Goal: Task Accomplishment & Management: Use online tool/utility

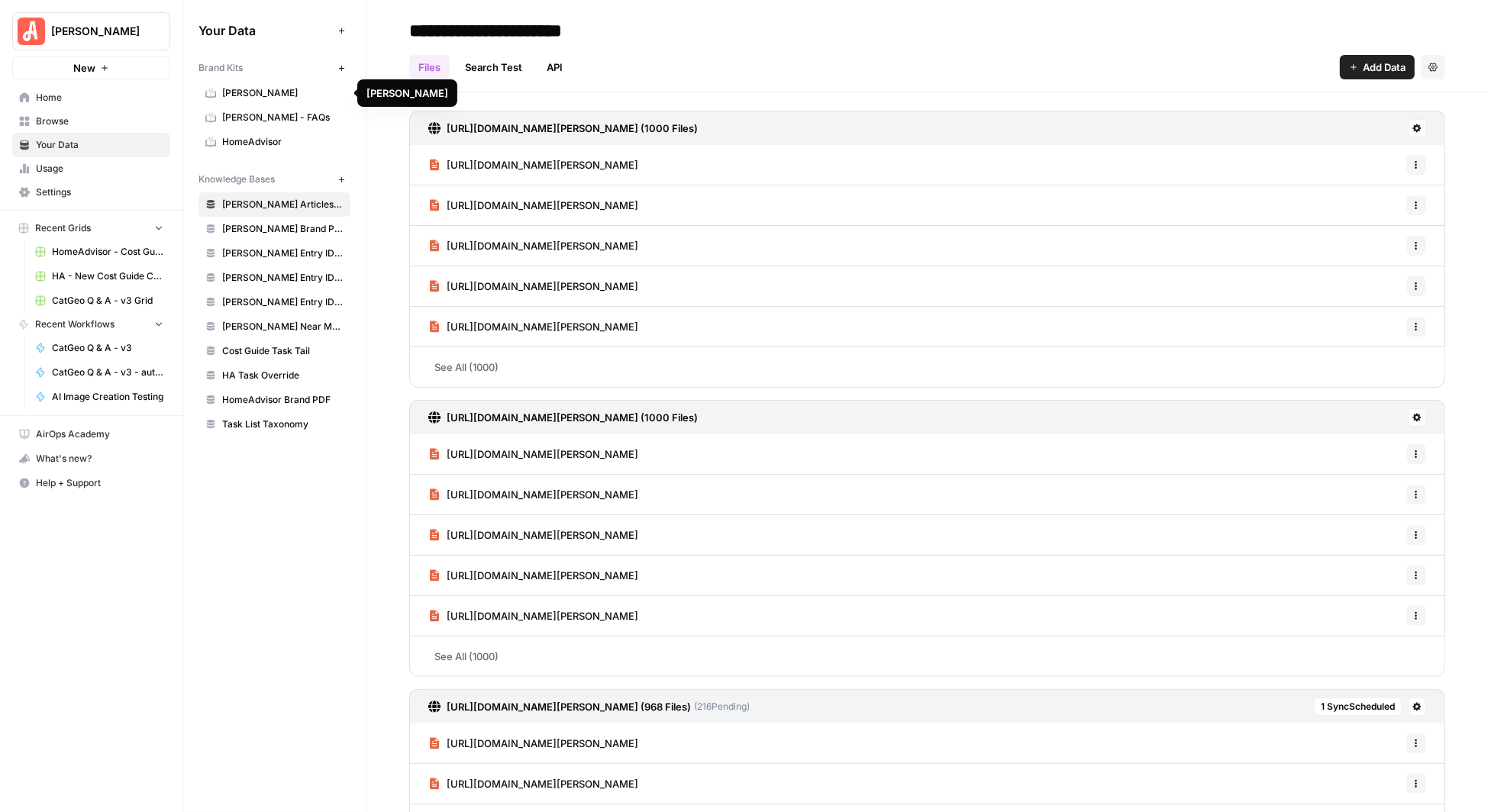
click at [242, 91] on span "[PERSON_NAME]" at bounding box center [283, 93] width 122 height 14
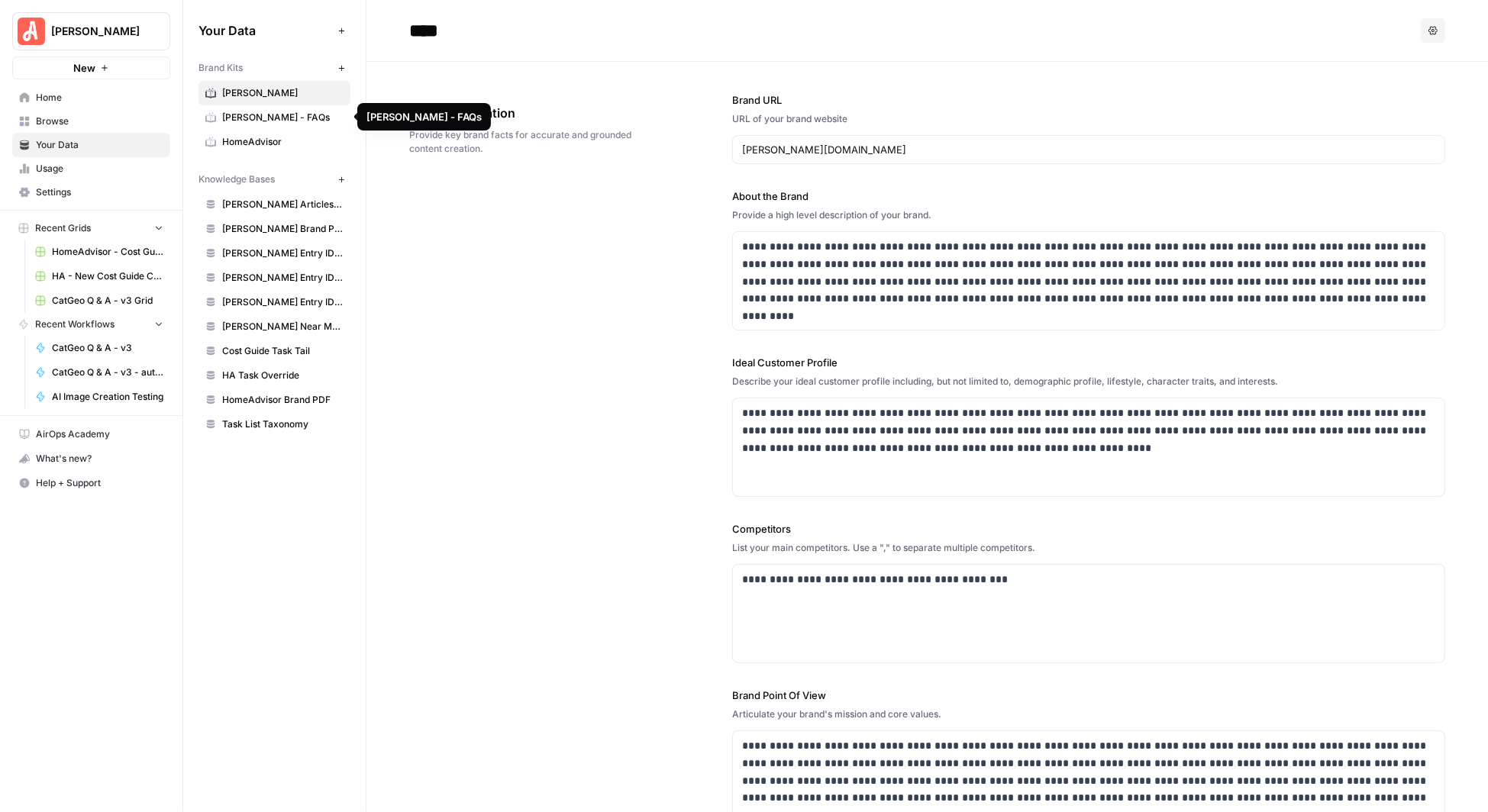
click at [253, 113] on span "[PERSON_NAME] - FAQs" at bounding box center [283, 118] width 122 height 14
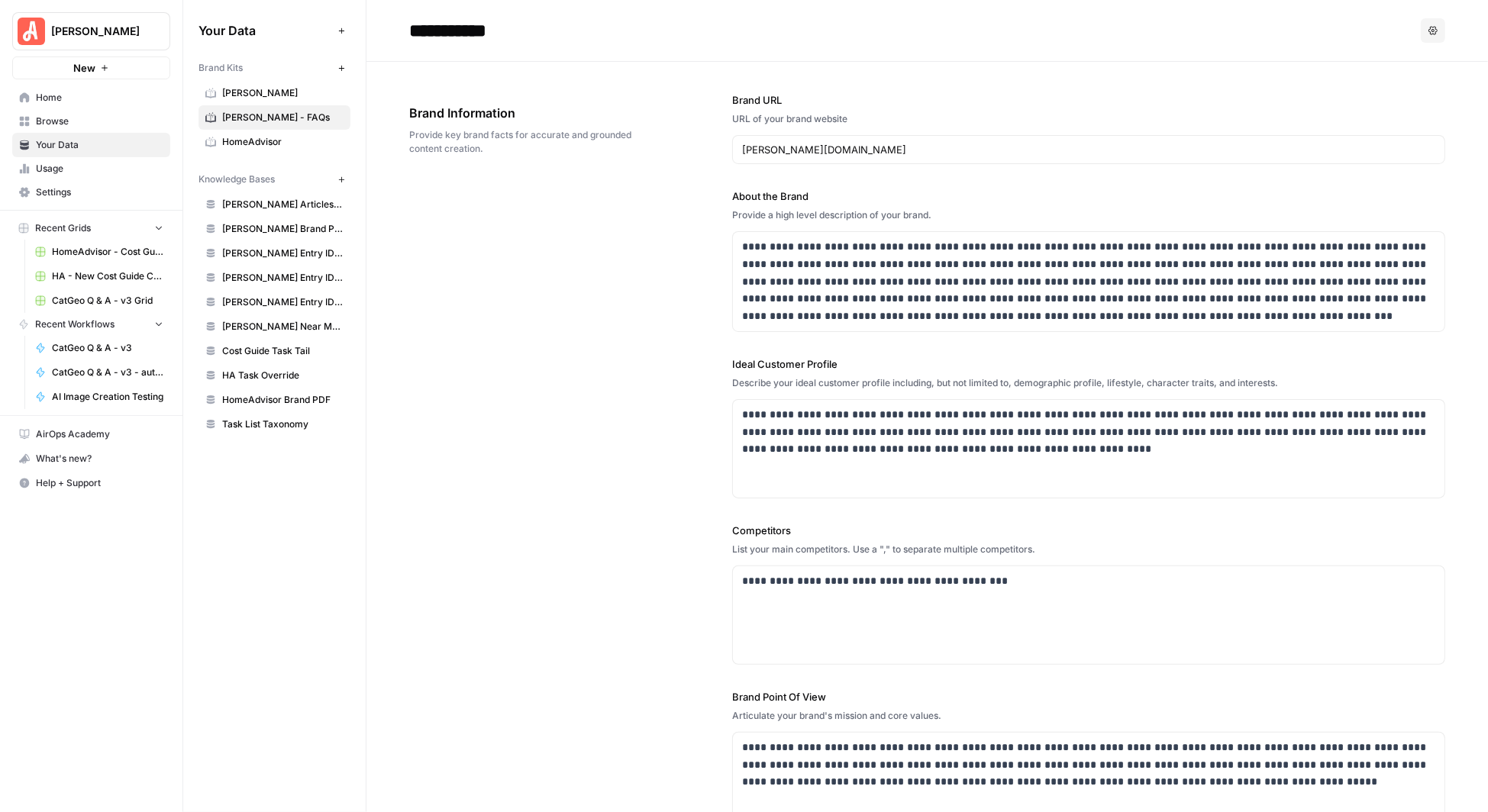
click at [54, 119] on span "Browse" at bounding box center [99, 121] width 127 height 14
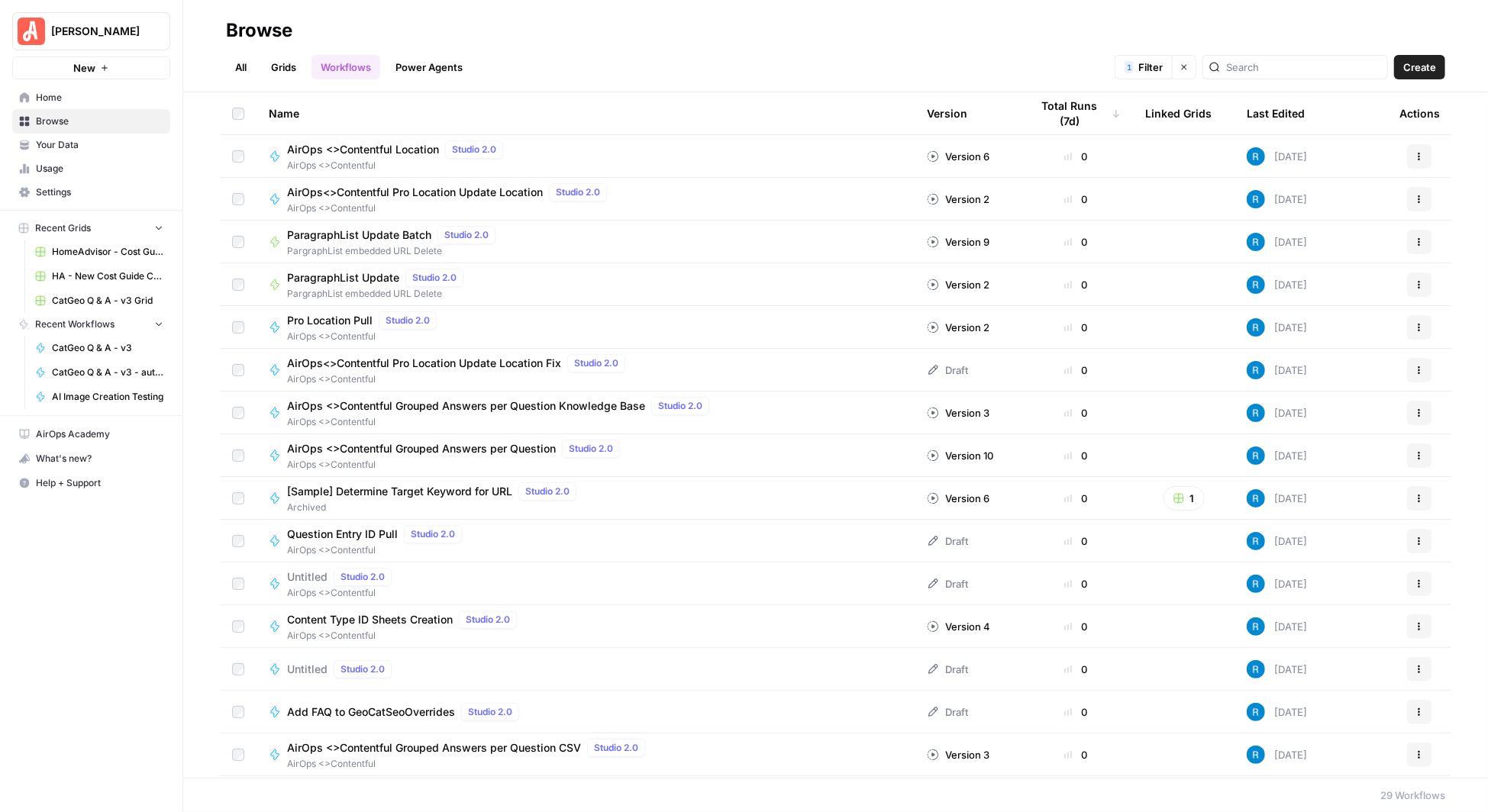
click at [284, 64] on link "Grids" at bounding box center [284, 67] width 44 height 25
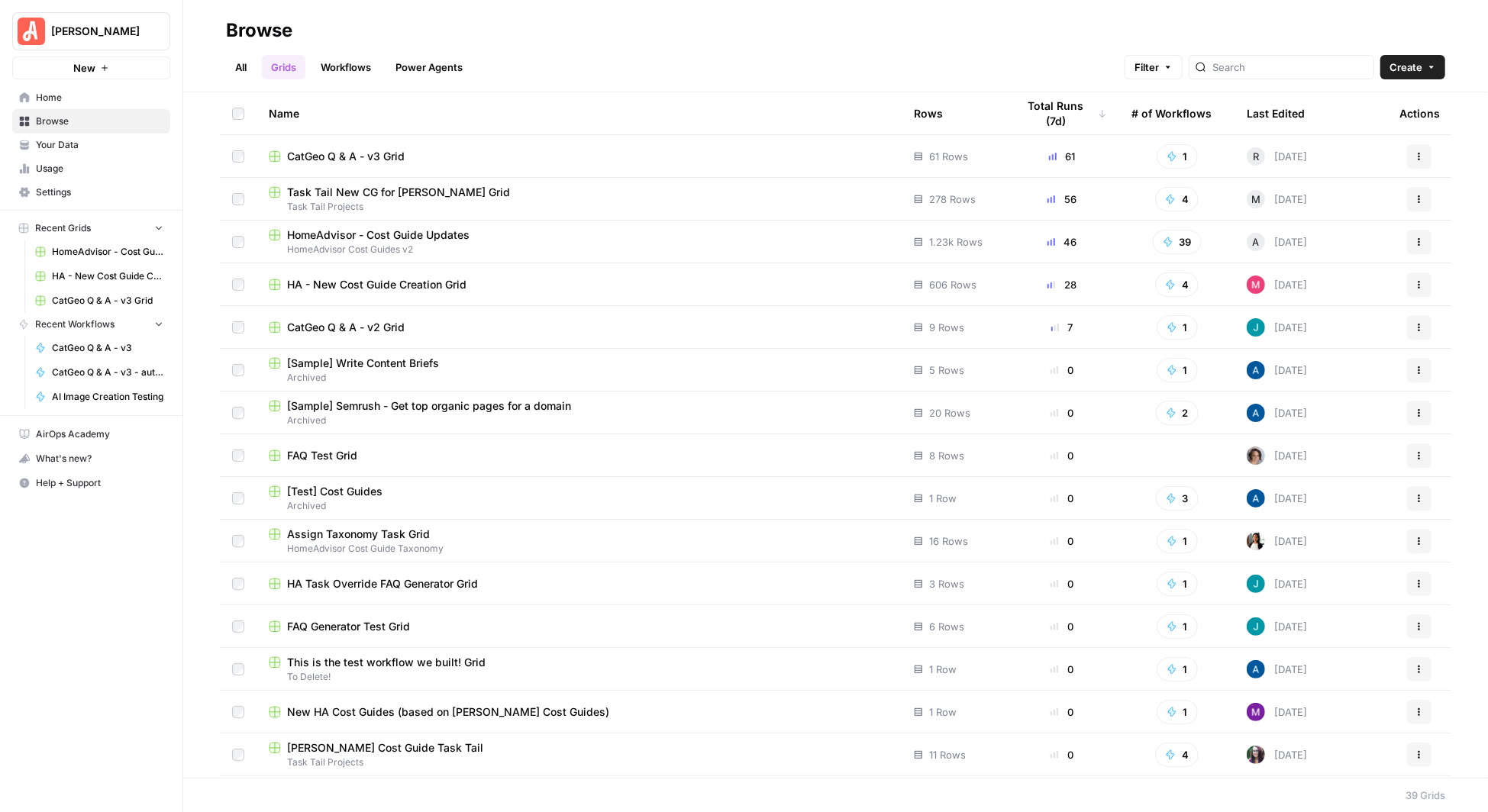
click at [244, 67] on link "All" at bounding box center [241, 67] width 30 height 25
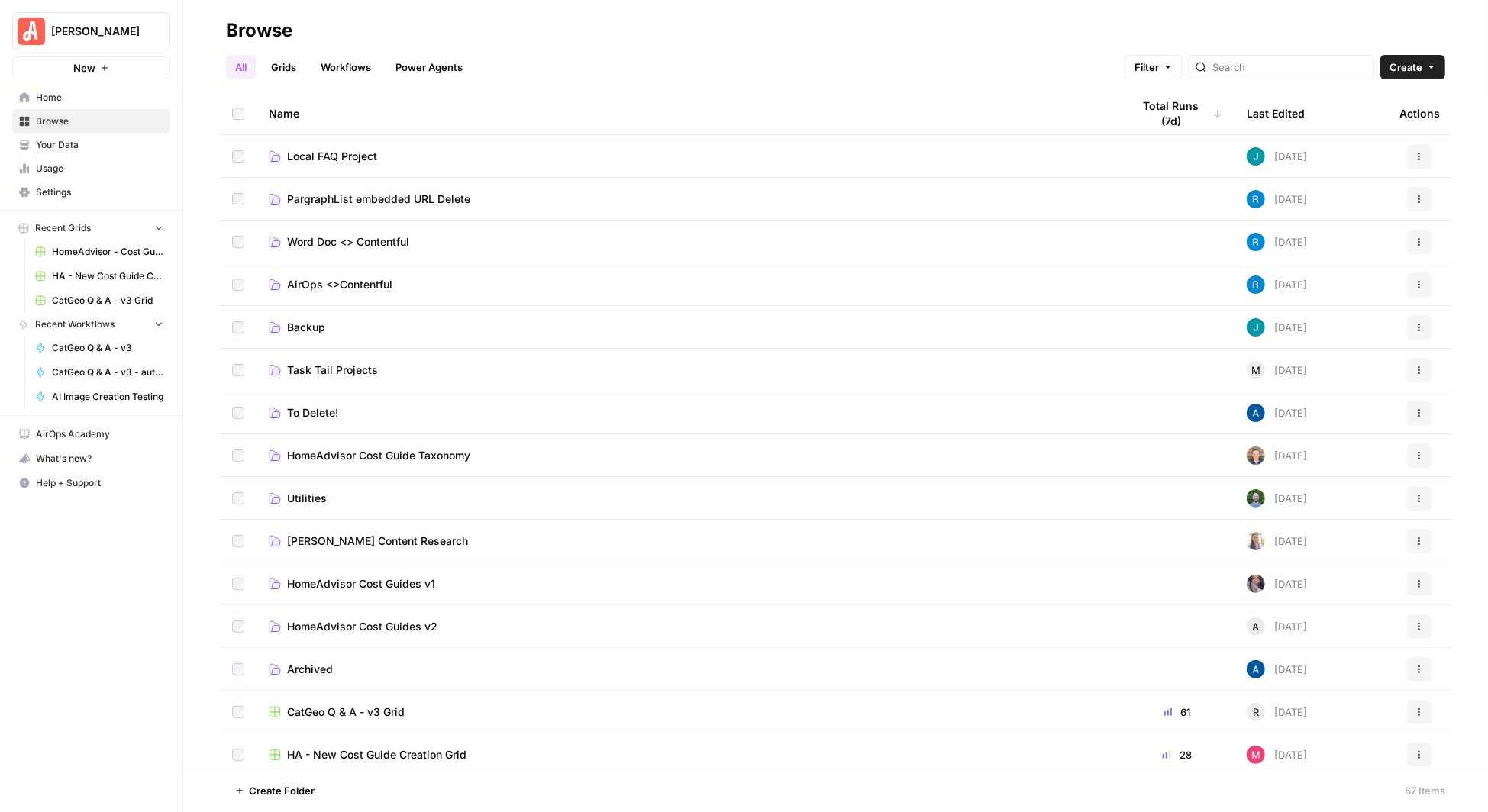
click at [345, 281] on span "AirOps <>Contentful" at bounding box center [340, 284] width 105 height 16
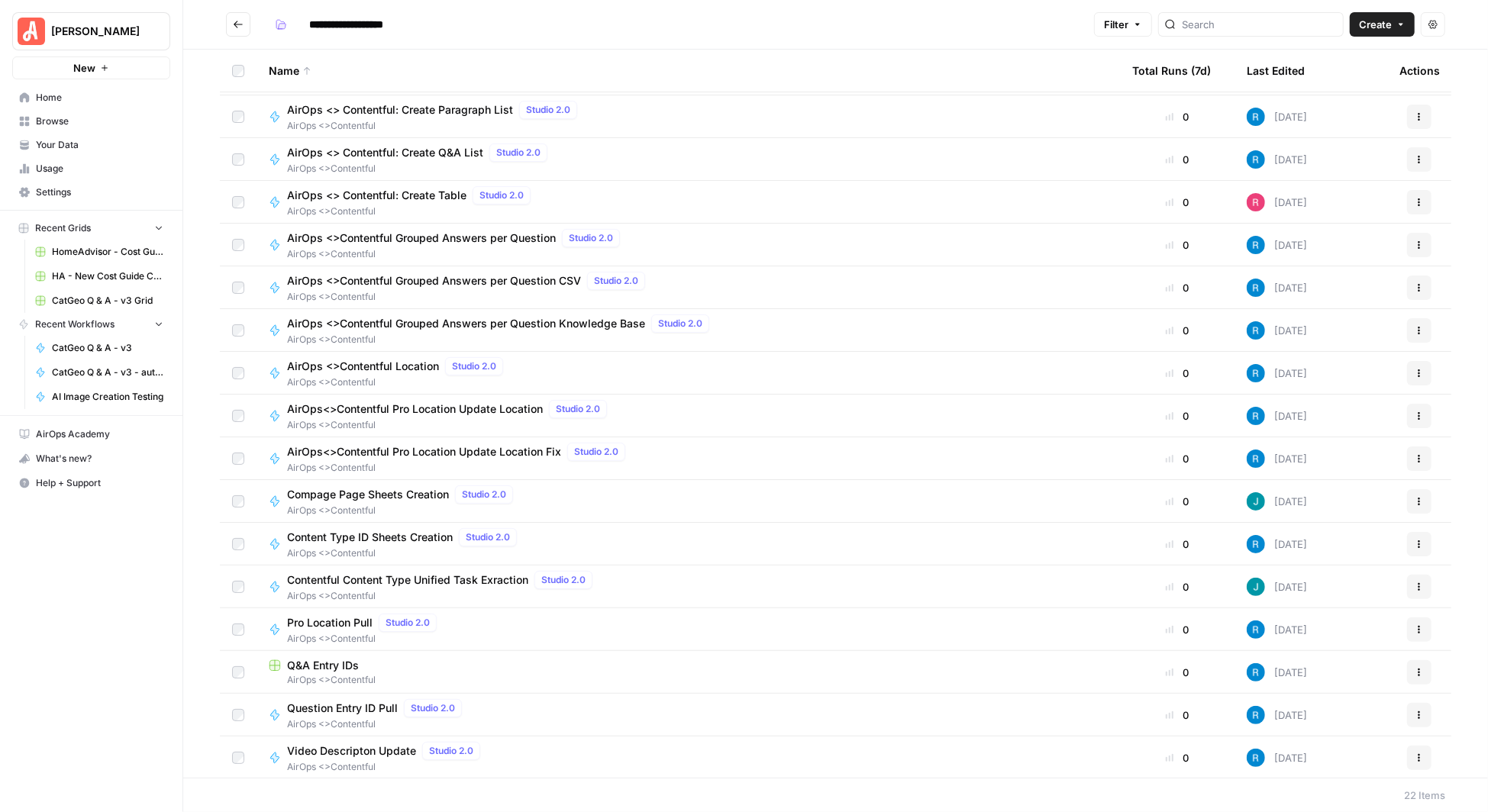
scroll to position [254, 0]
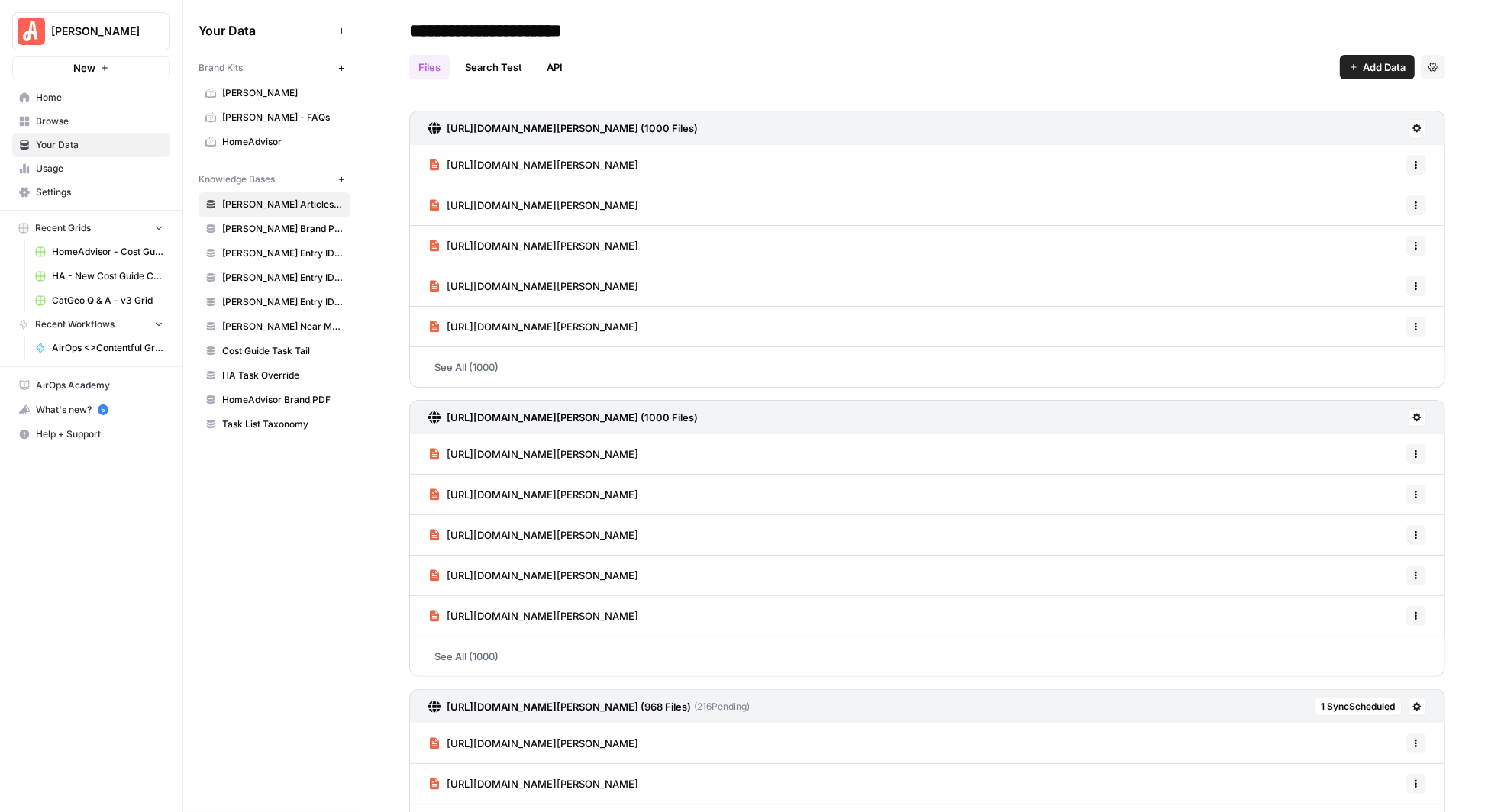
click at [62, 124] on span "Browse" at bounding box center [99, 121] width 127 height 14
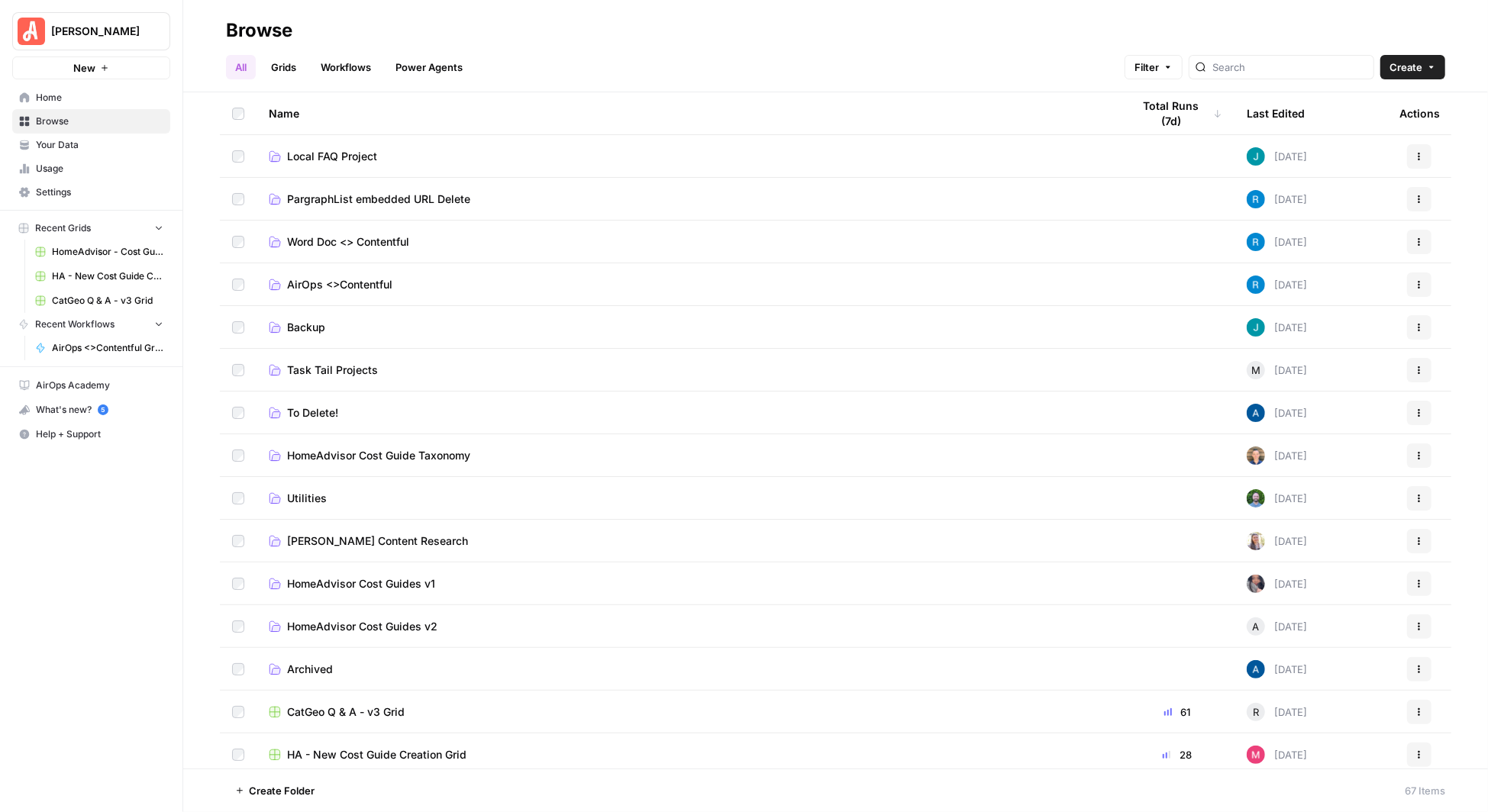
click at [357, 280] on span "AirOps <>Contentful" at bounding box center [340, 284] width 105 height 16
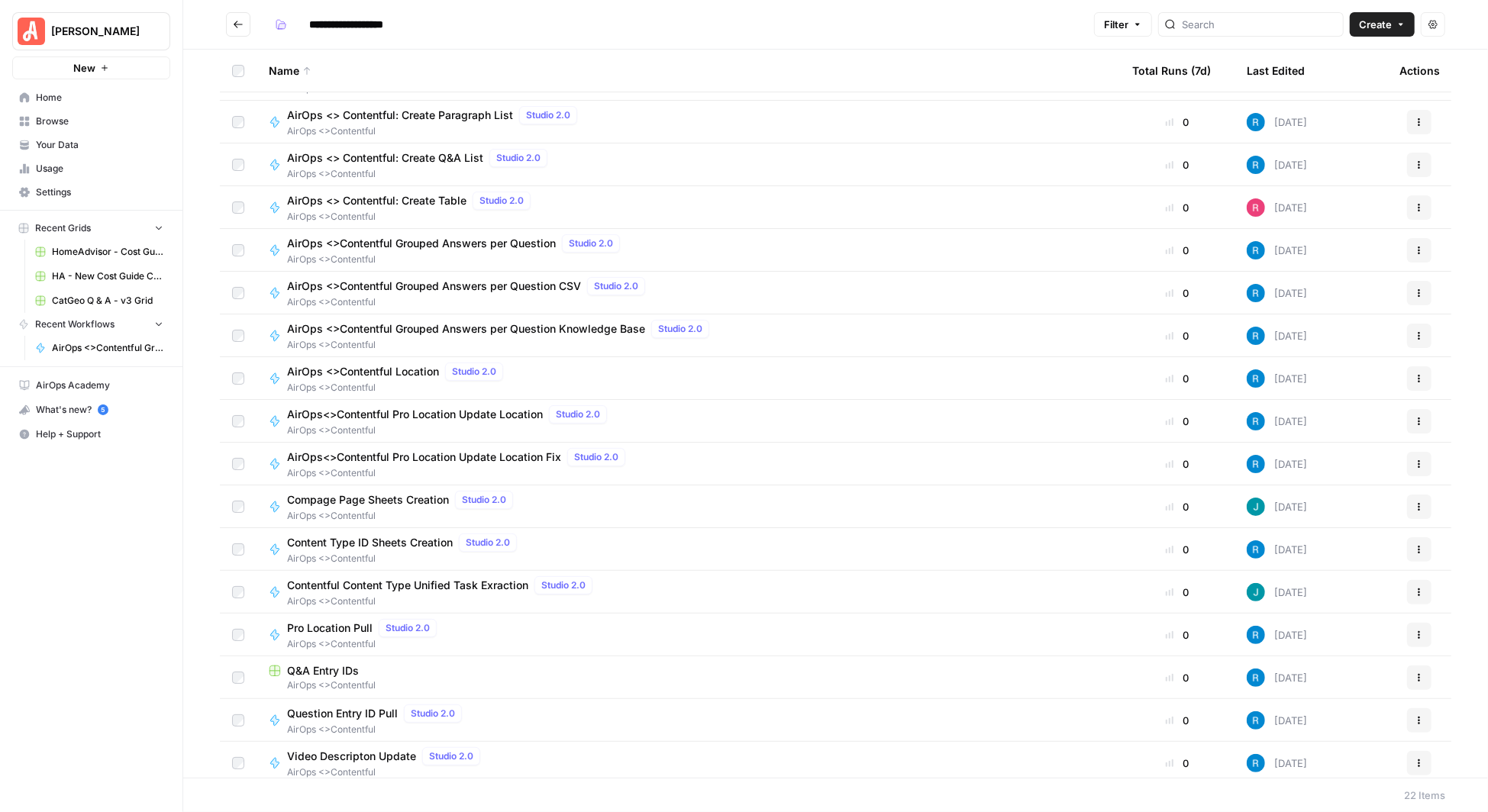
scroll to position [254, 0]
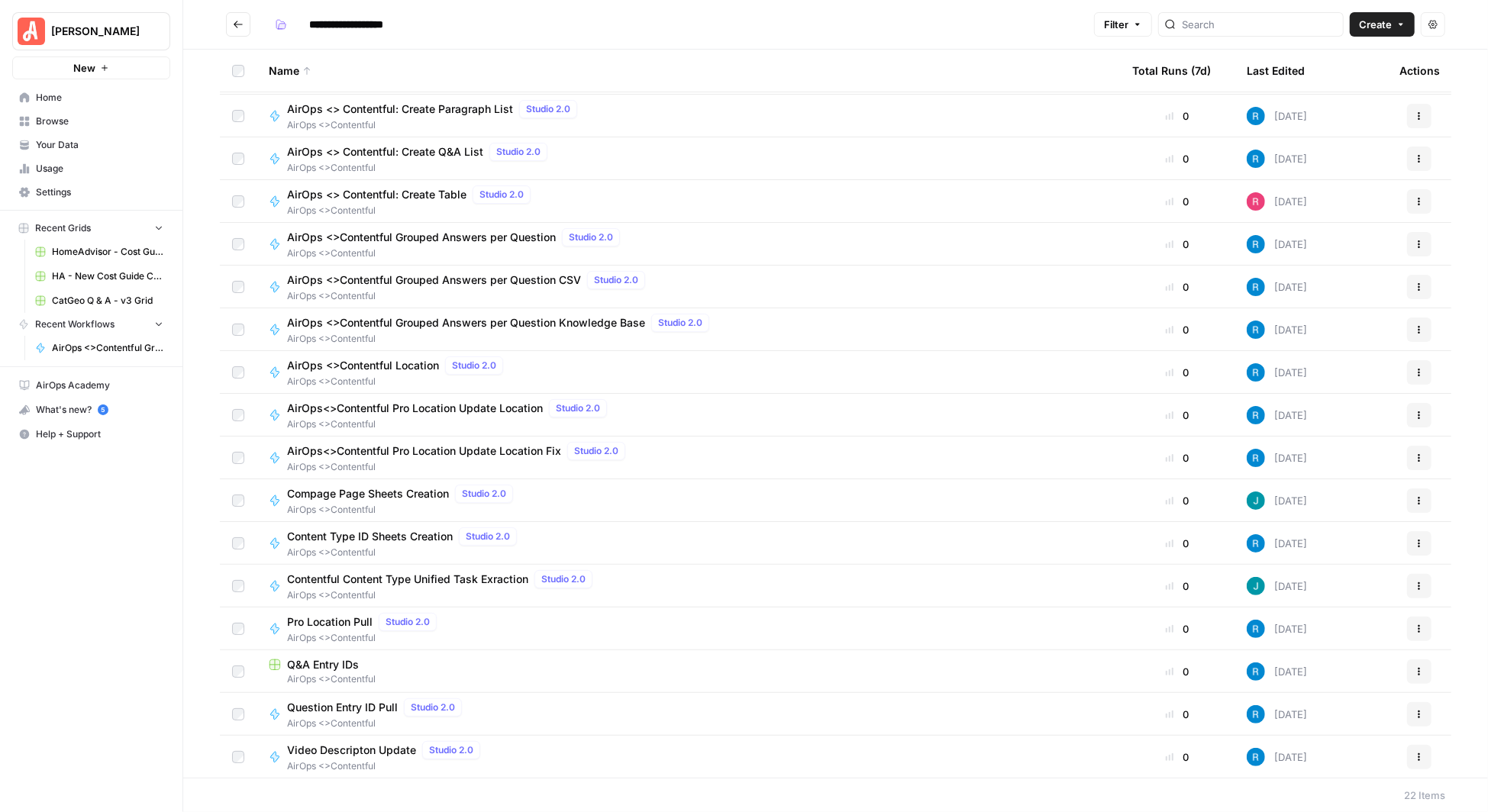
click at [337, 617] on span "Pro Location Pull" at bounding box center [330, 622] width 85 height 16
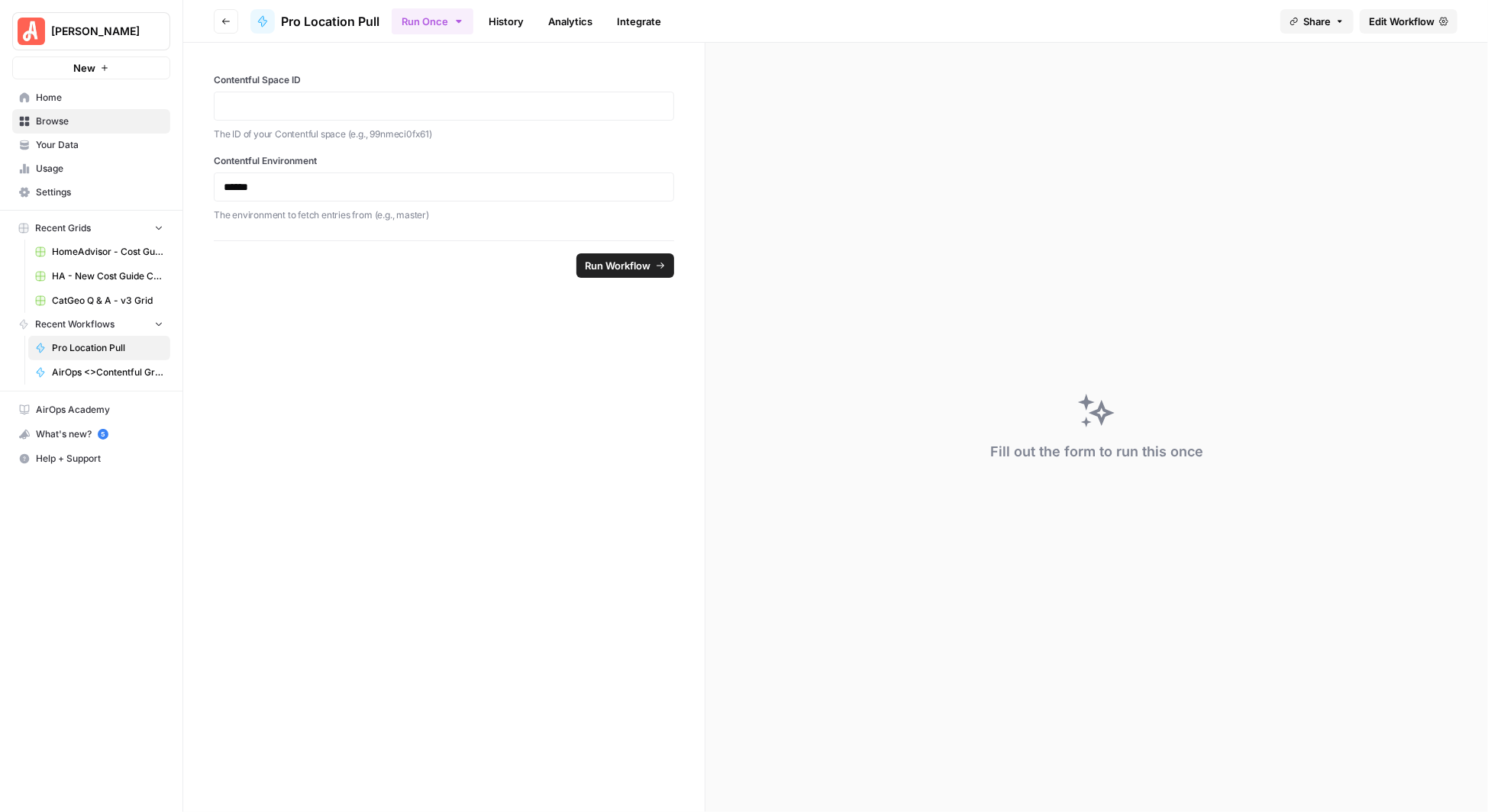
click at [1411, 17] on span "Edit Workflow" at bounding box center [1402, 21] width 66 height 16
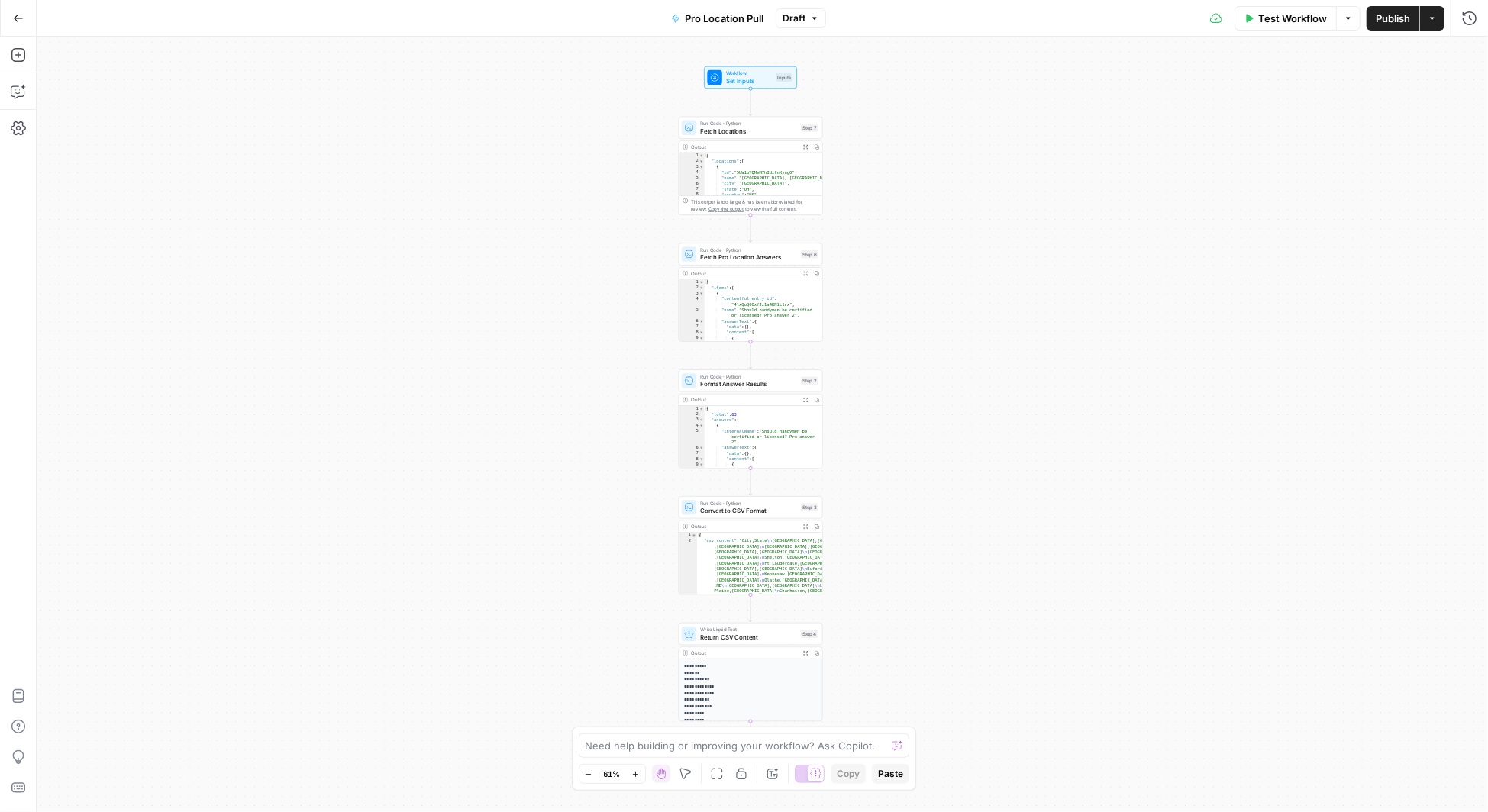
click at [22, 16] on icon "button" at bounding box center [18, 18] width 11 height 11
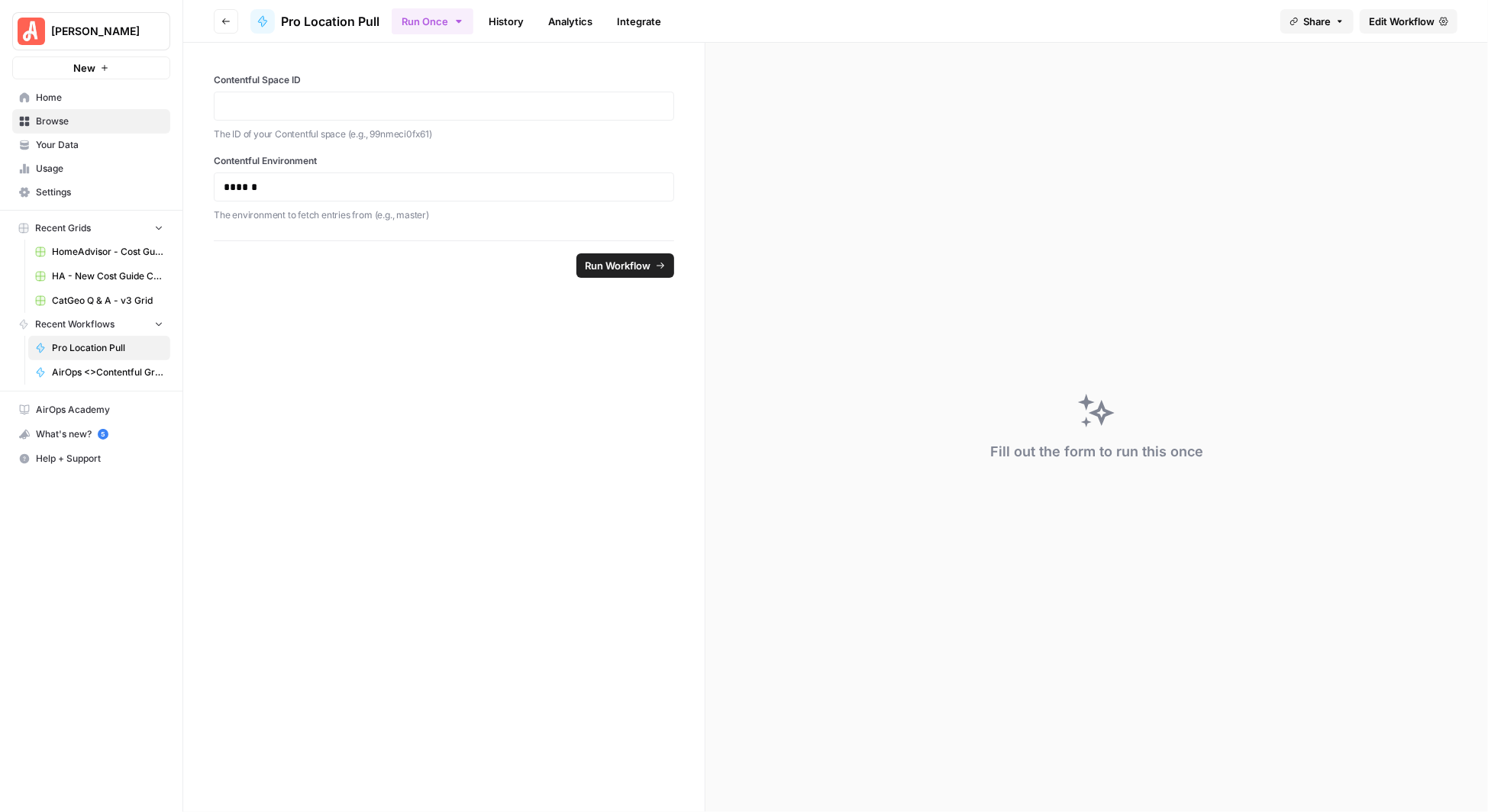
click at [227, 20] on icon "button" at bounding box center [225, 21] width 9 height 9
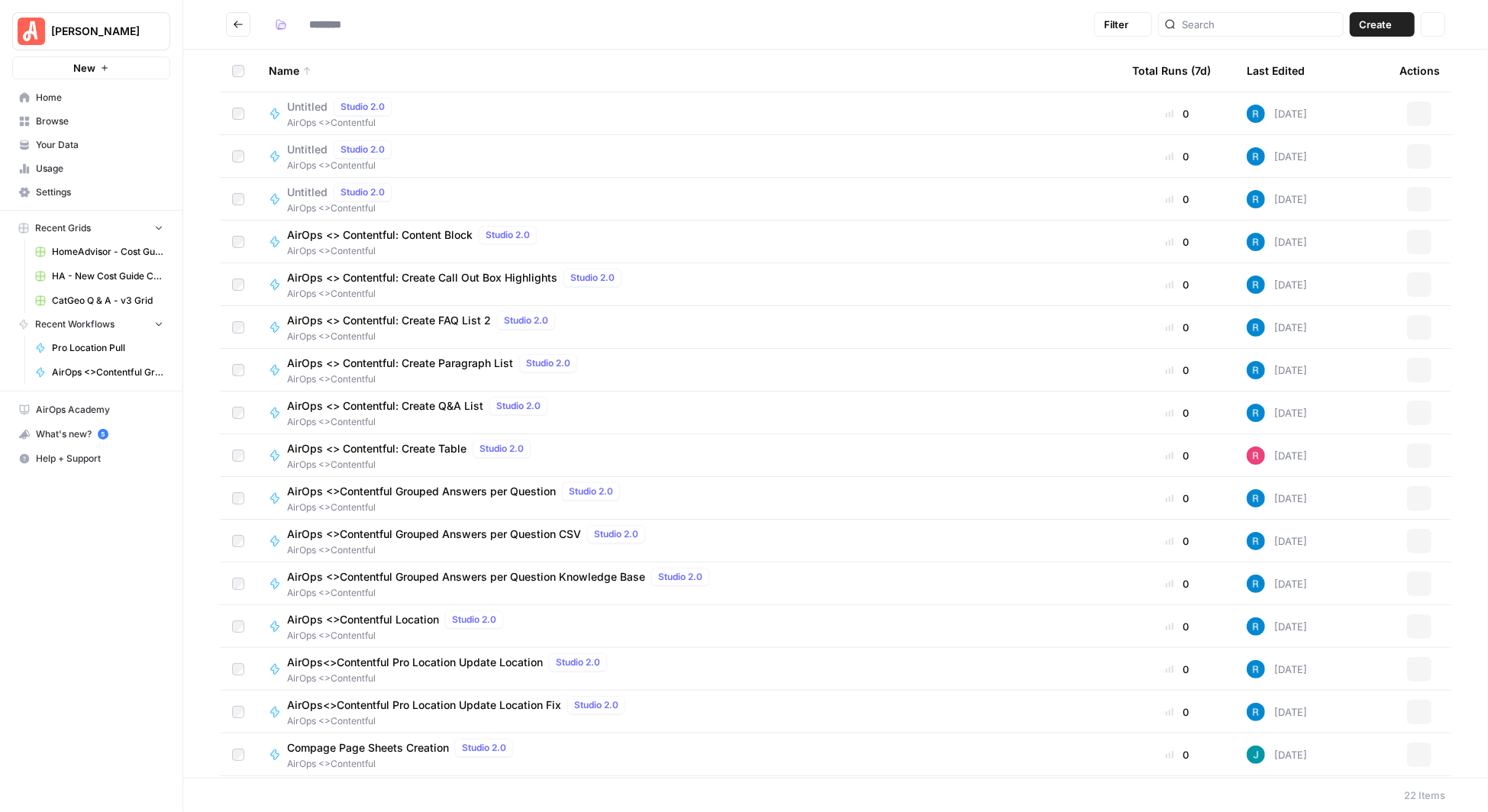
type input "**********"
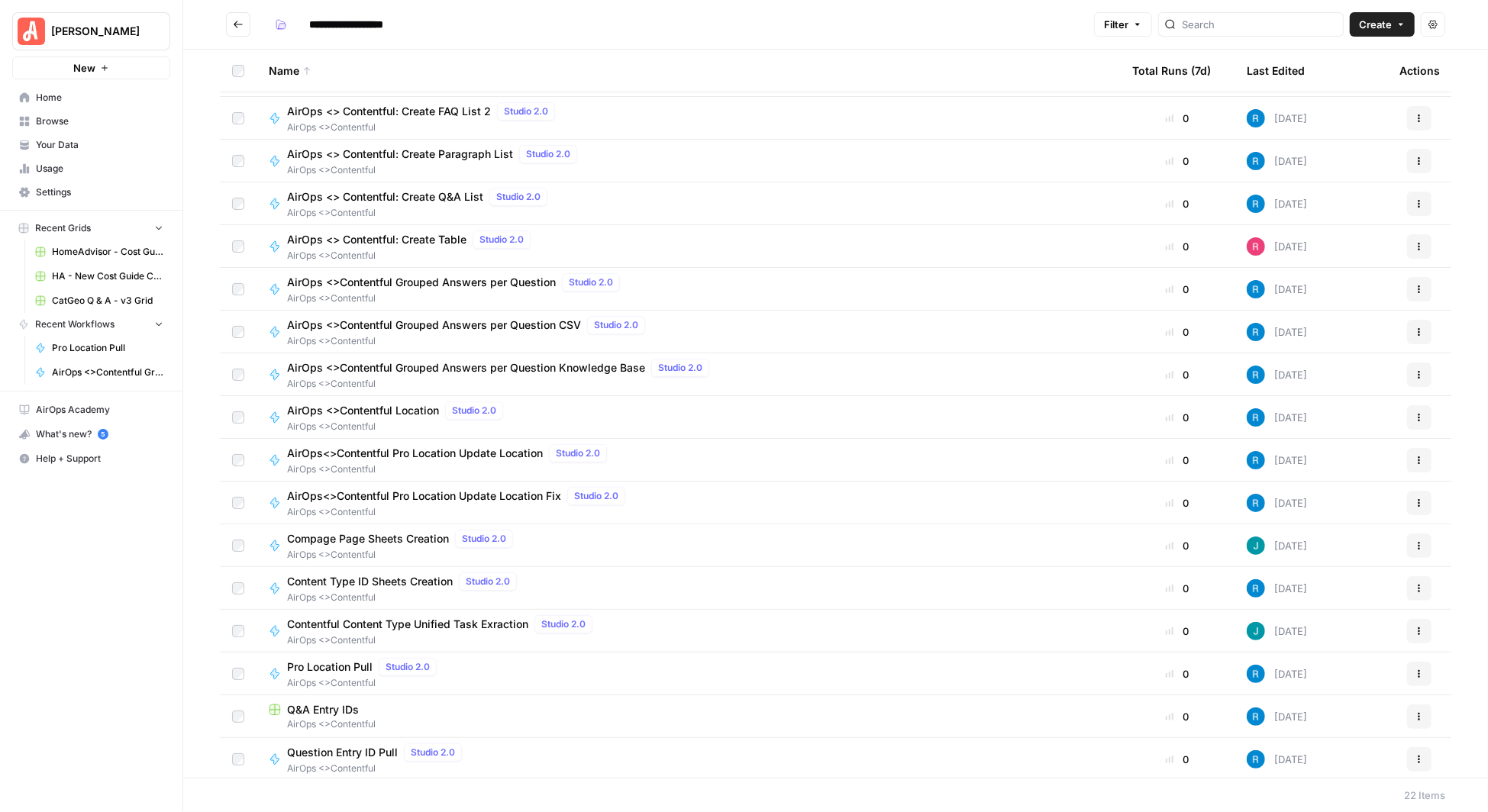
scroll to position [254, 0]
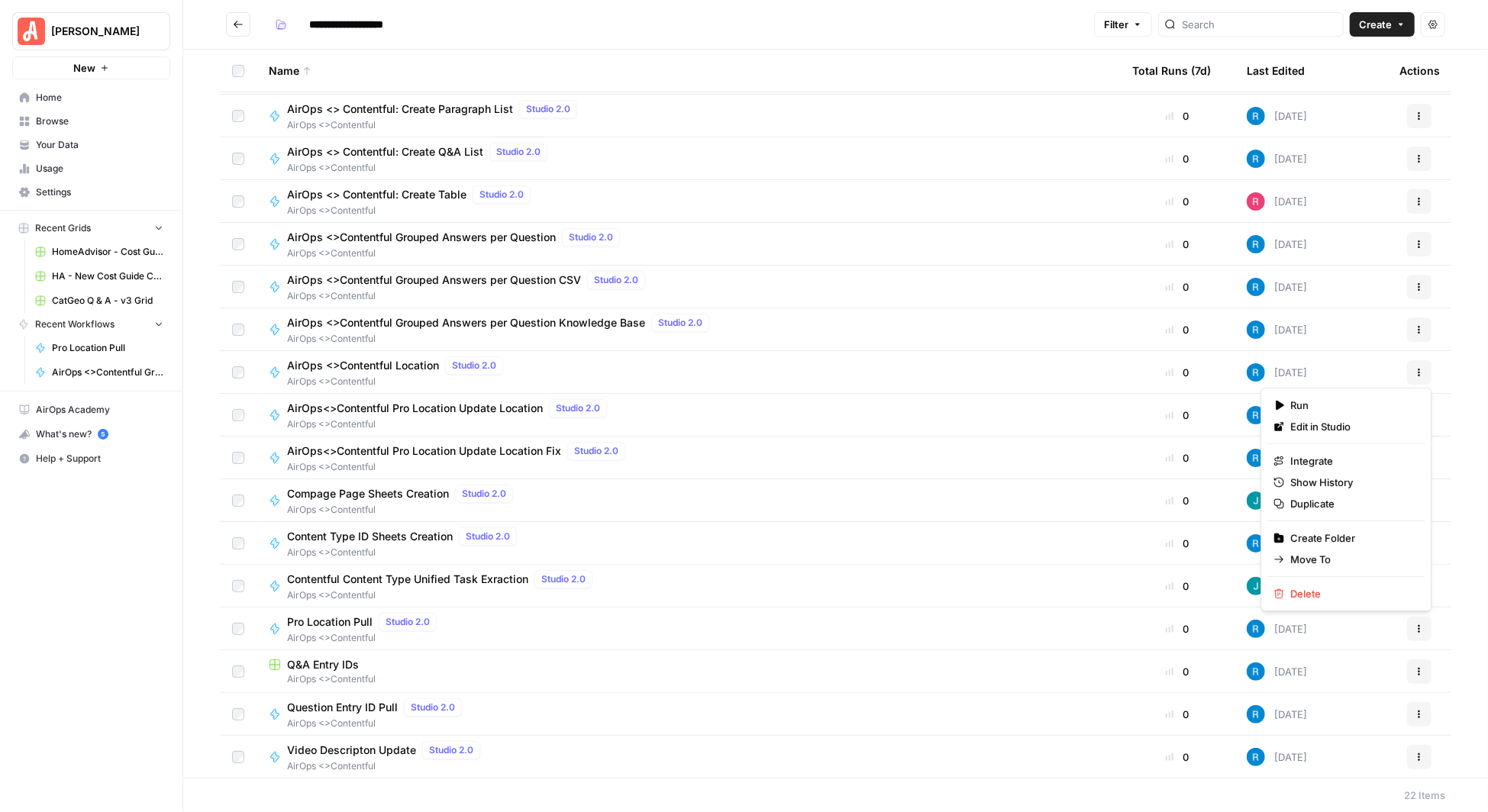
click at [1422, 627] on icon "button" at bounding box center [1419, 629] width 9 height 9
click at [1328, 501] on span "Duplicate" at bounding box center [1352, 504] width 122 height 16
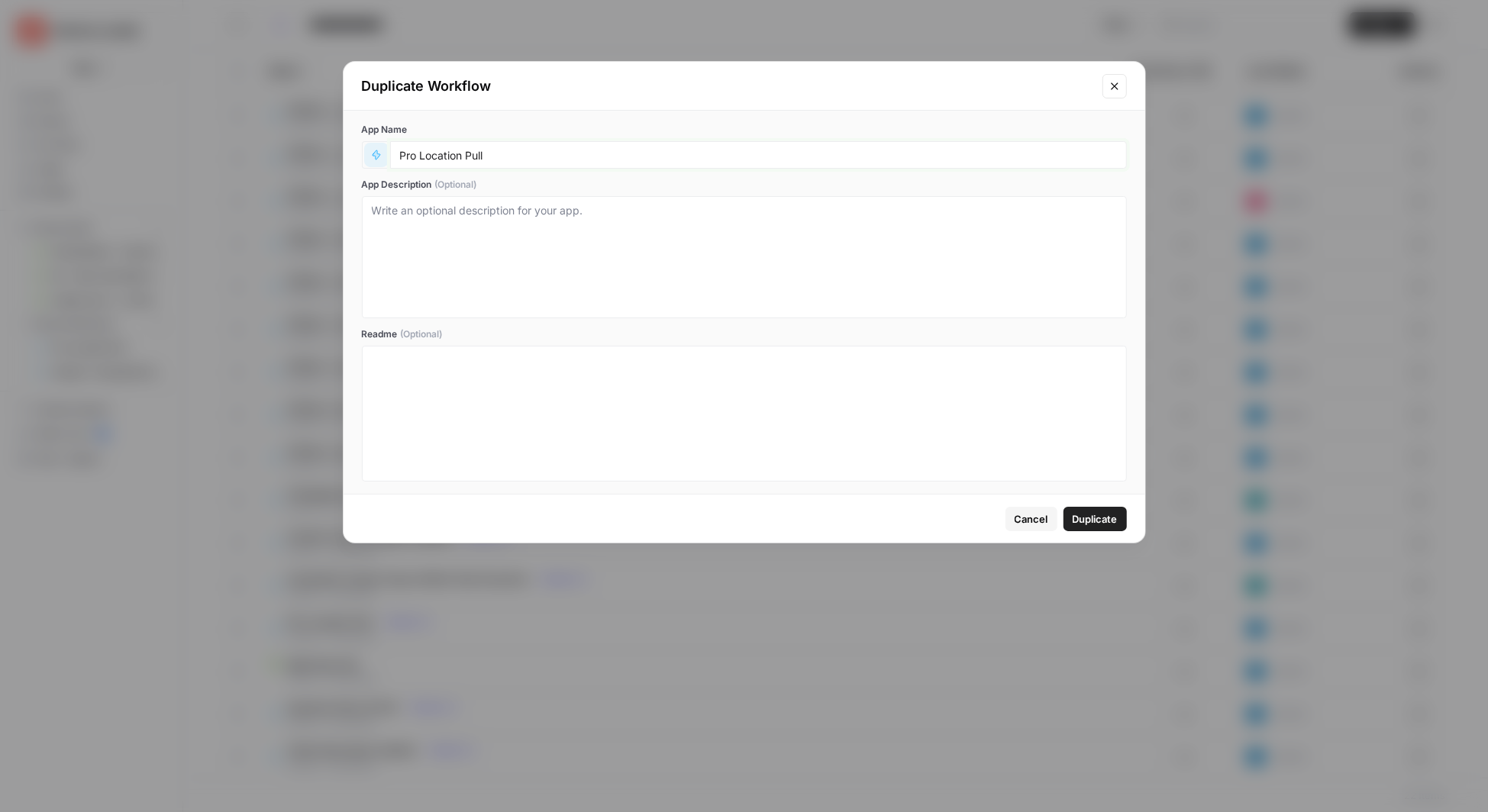
drag, startPoint x: 462, startPoint y: 155, endPoint x: 386, endPoint y: 155, distance: 76.0
click at [386, 155] on div "Pro Location Pull" at bounding box center [744, 155] width 765 height 27
type input "Image URL Pull"
click at [1109, 520] on span "Duplicate" at bounding box center [1095, 519] width 45 height 16
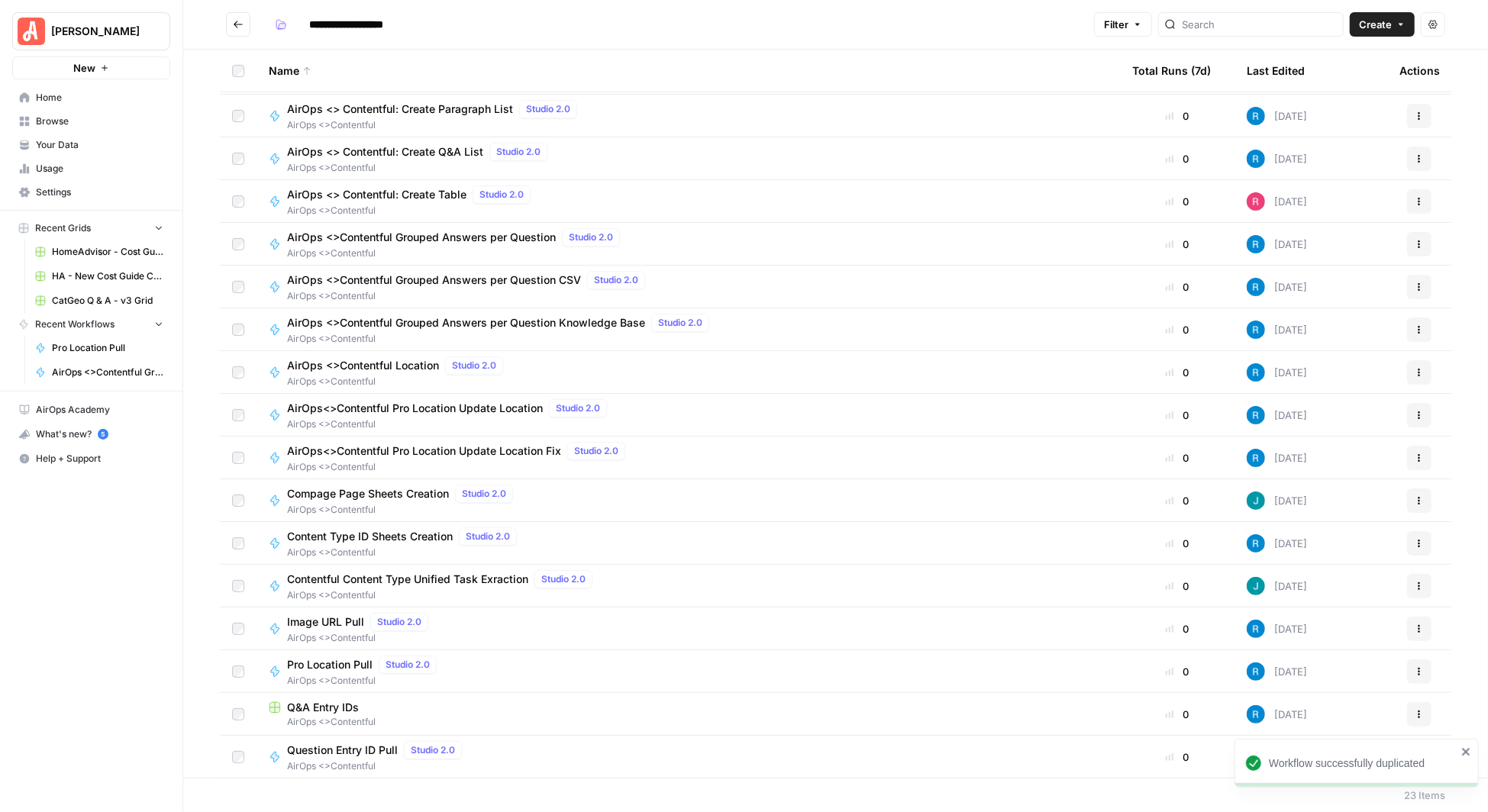
click at [312, 623] on span "Image URL Pull" at bounding box center [326, 622] width 77 height 16
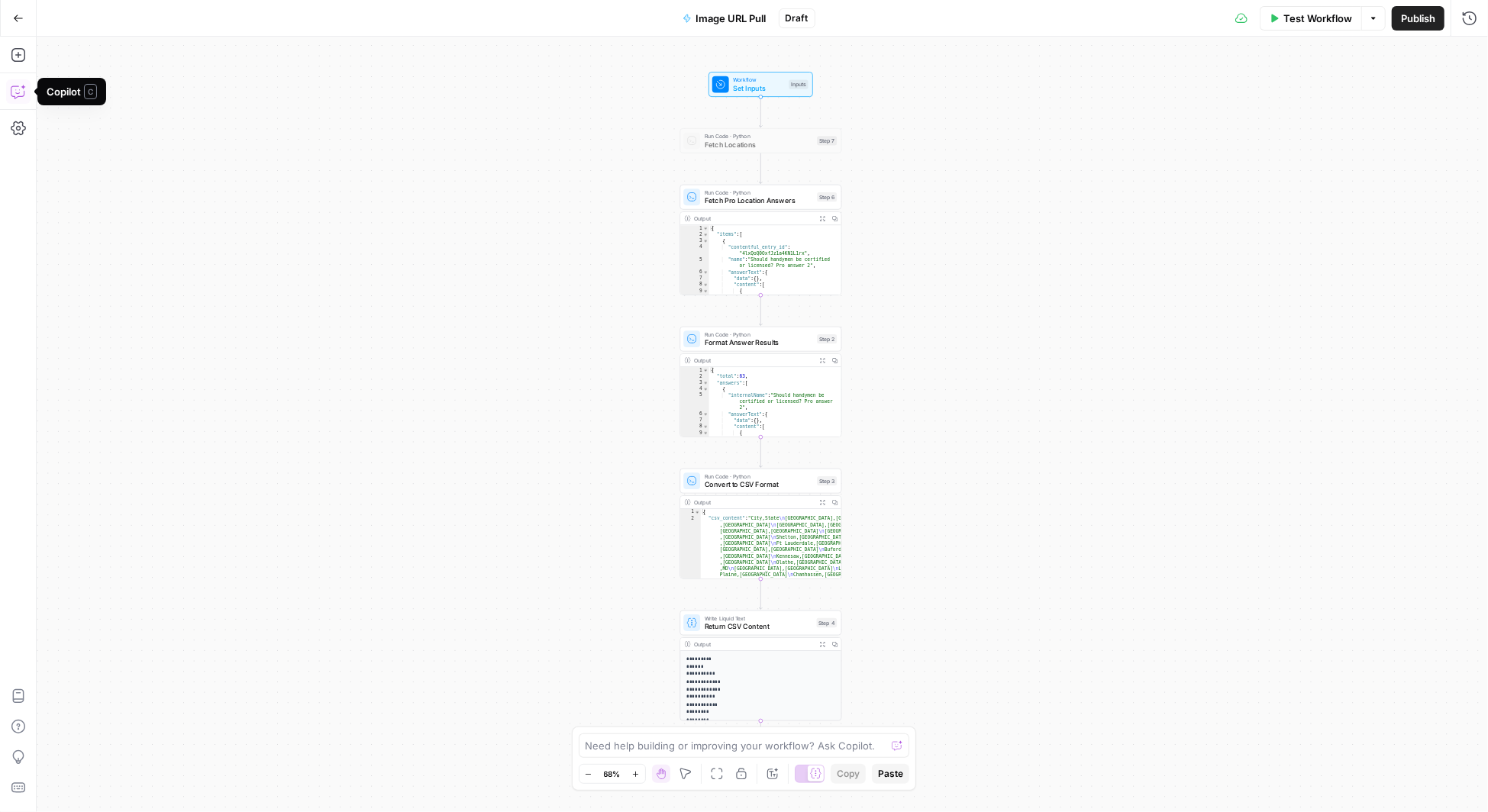
click at [16, 90] on icon "button" at bounding box center [18, 91] width 16 height 16
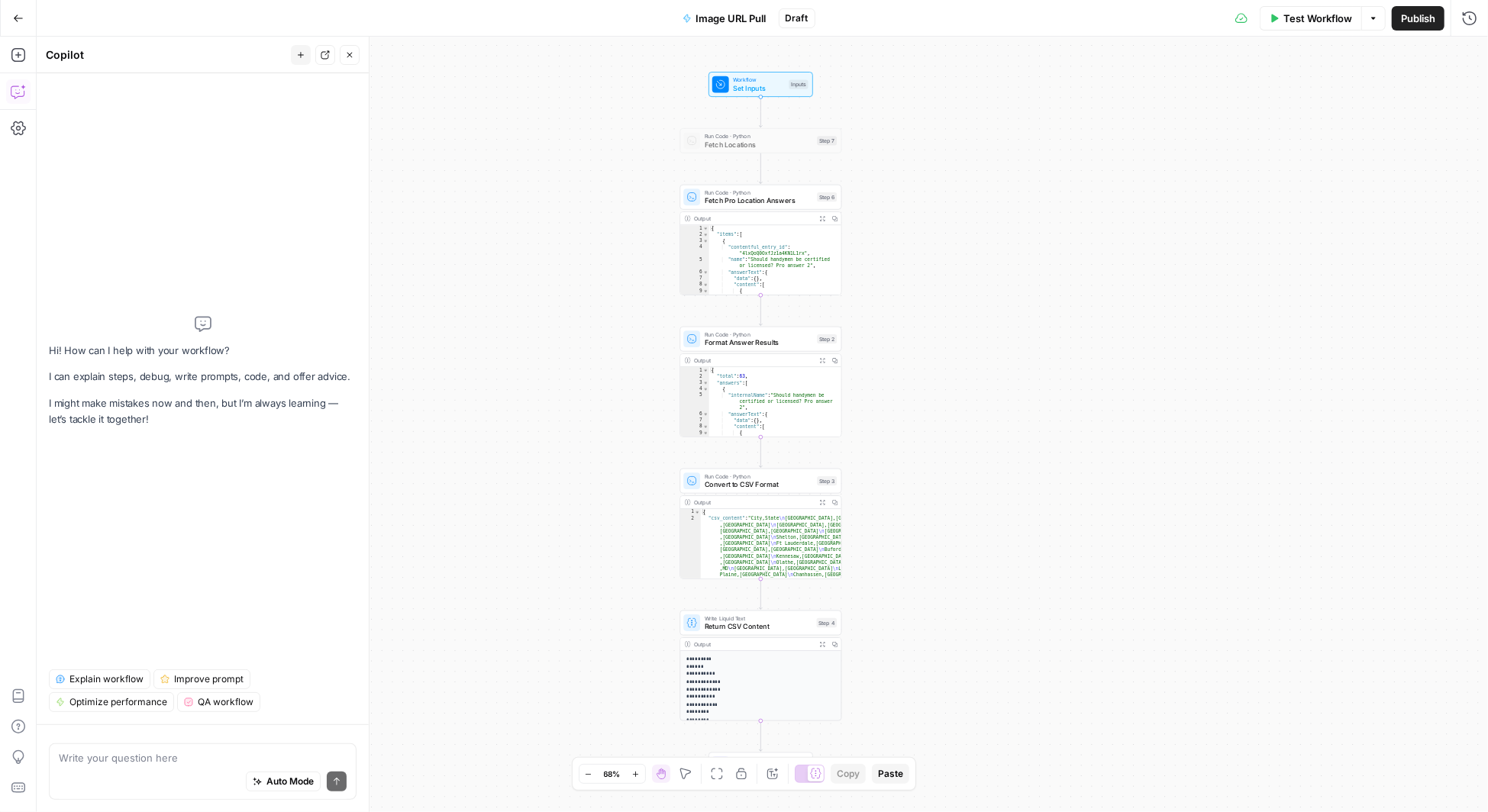
click at [123, 762] on textarea at bounding box center [203, 758] width 288 height 16
type textarea "I"
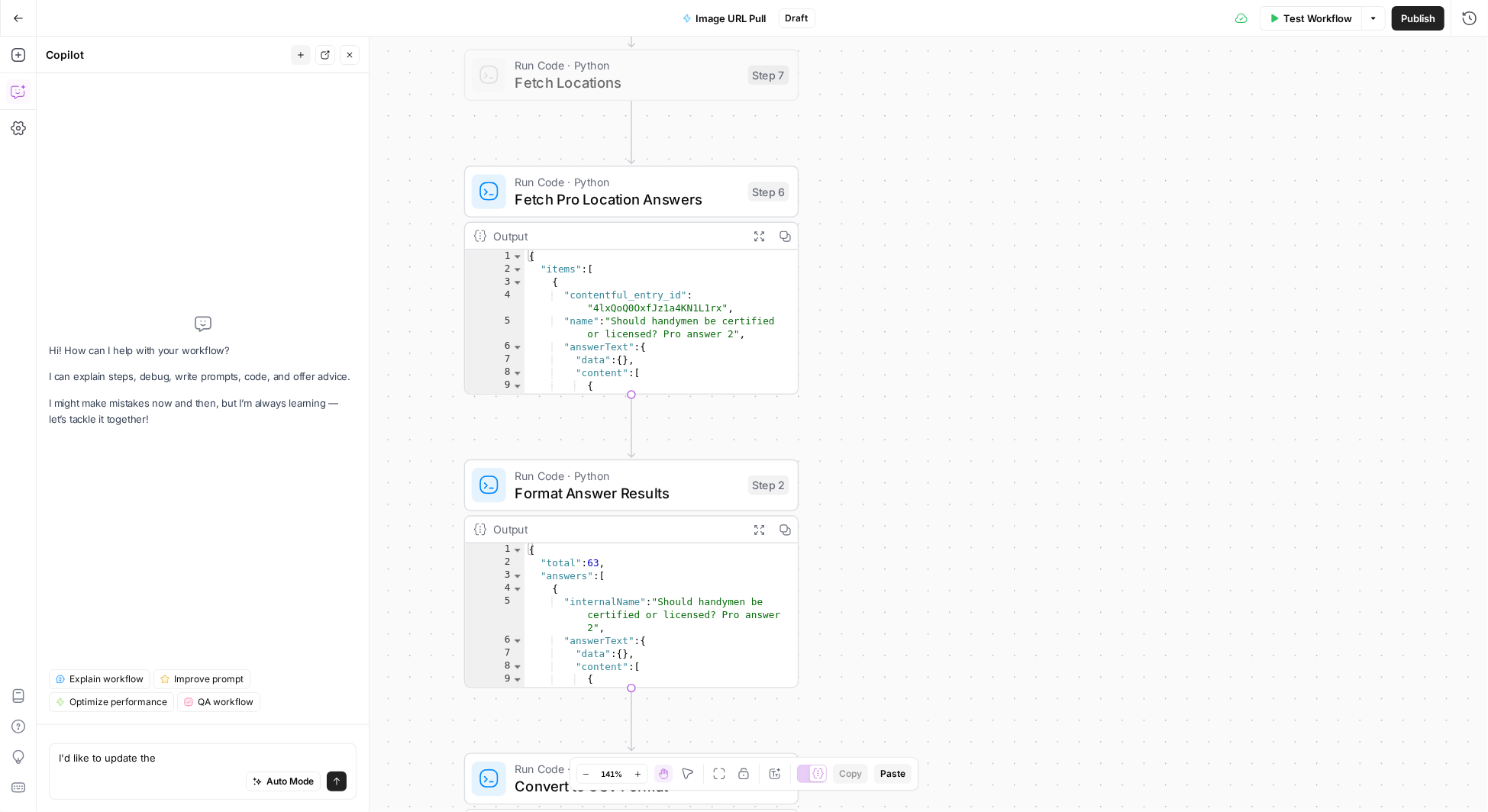
drag, startPoint x: 171, startPoint y: 752, endPoint x: 138, endPoint y: 753, distance: 33.0
click at [138, 753] on textarea "I'd like to update the" at bounding box center [203, 758] width 288 height 16
paste textarea ":x: Transform URL: [URL][DOMAIN_NAME][PERSON_NAME]"
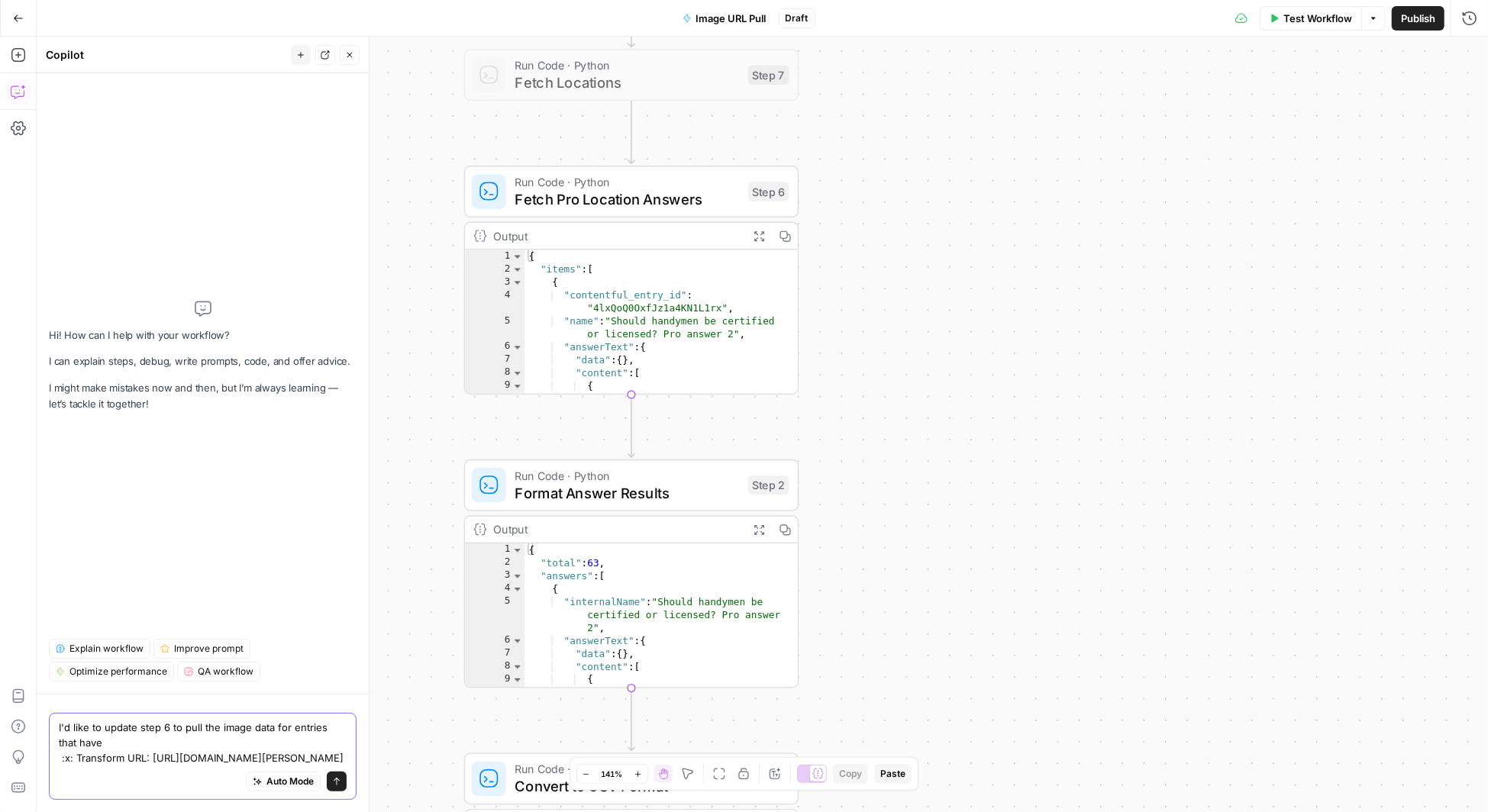
drag, startPoint x: 150, startPoint y: 740, endPoint x: 35, endPoint y: 743, distance: 115.0
click at [35, 743] on body "[PERSON_NAME] New Home Browse Your Data Usage Settings Recent Grids HomeAdvisor…" at bounding box center [744, 406] width 1488 height 812
click at [148, 741] on textarea "I'd like to update step 6 to pull the image data for entries that have :x: Tran…" at bounding box center [203, 743] width 288 height 46
drag, startPoint x: 151, startPoint y: 742, endPoint x: 41, endPoint y: 741, distance: 110.0
click at [41, 741] on div "I'd like to update step 6 to pull the image data for entries that have :x: Tran…" at bounding box center [203, 753] width 332 height 118
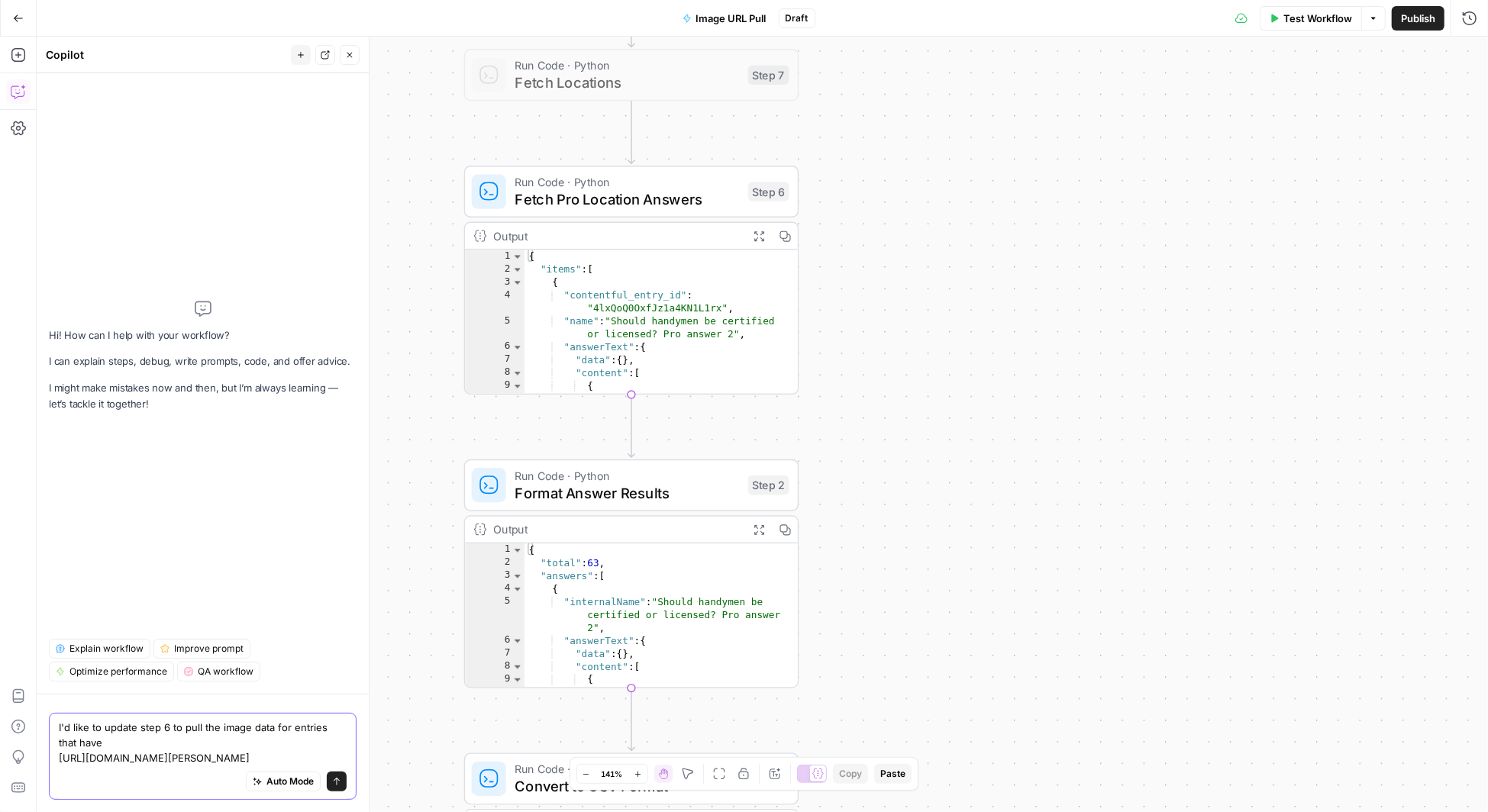
click at [103, 745] on textarea "I'd like to update step 6 to pull the image data for entries that have [URL][DO…" at bounding box center [203, 743] width 288 height 46
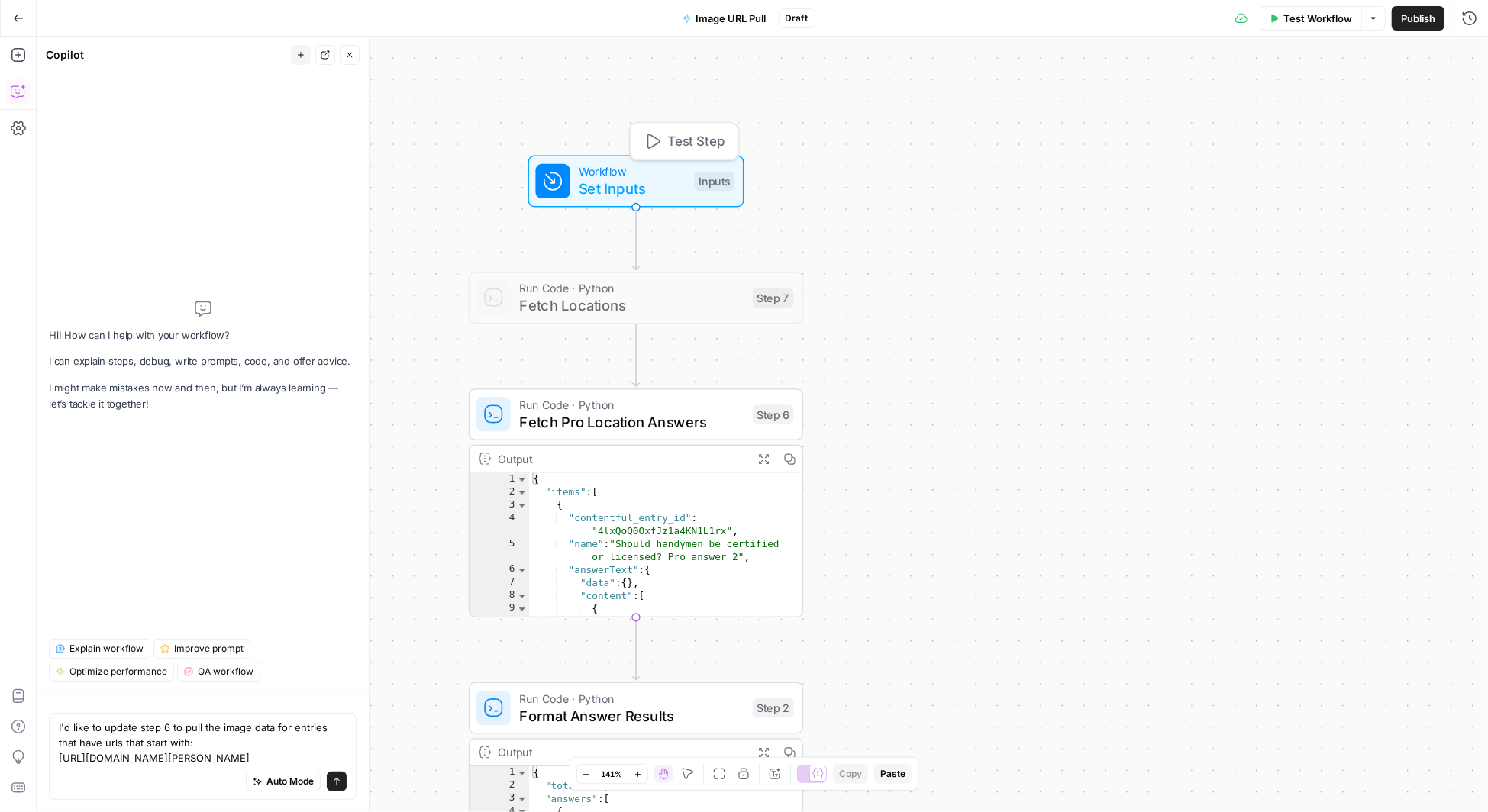
click at [654, 182] on span "Set Inputs" at bounding box center [632, 188] width 107 height 21
click at [307, 759] on textarea "I'd like to update step 6 to pull the image data for entries that have urls tha…" at bounding box center [203, 743] width 288 height 46
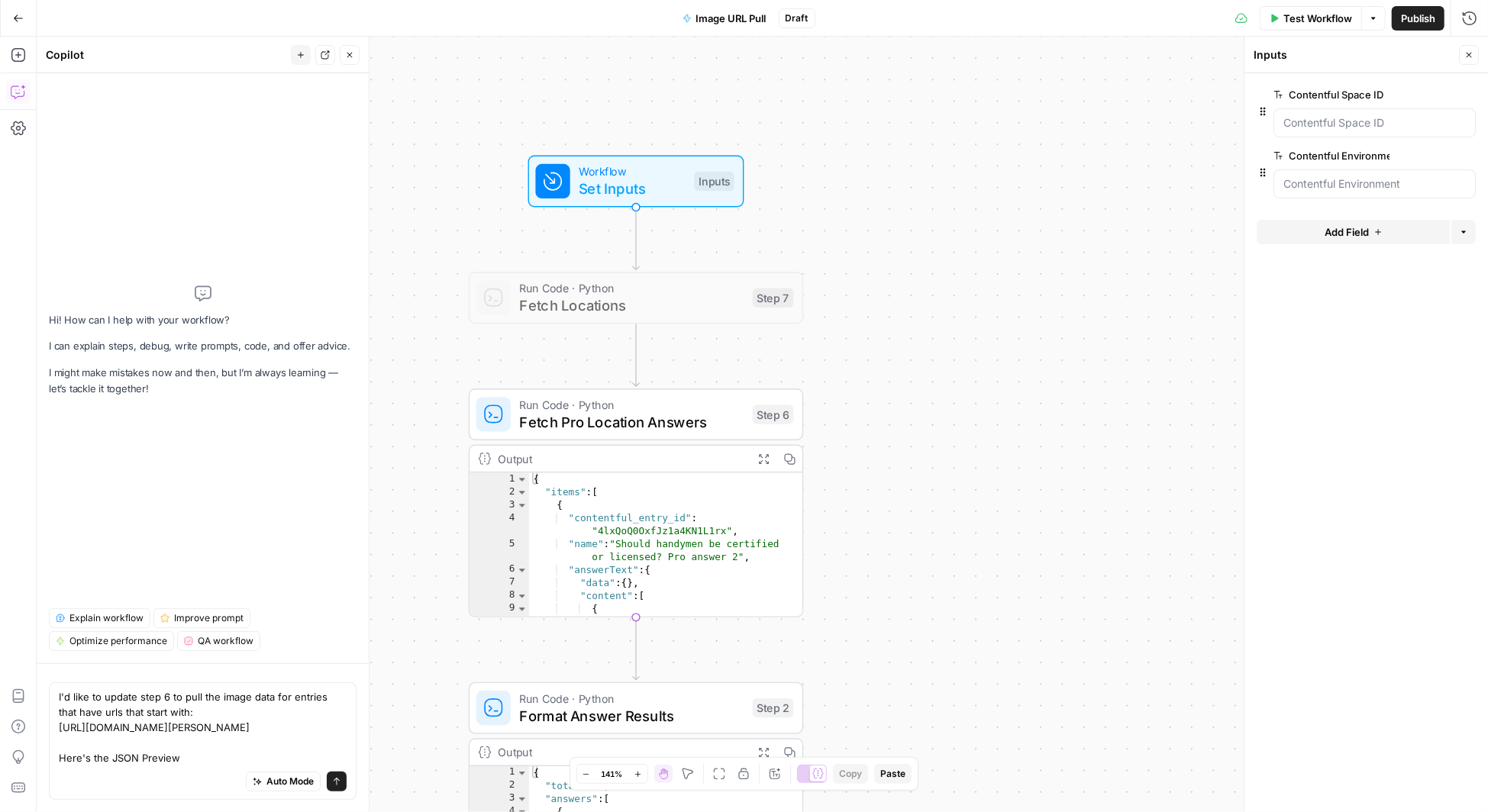
click at [110, 773] on div "Auto Mode Send" at bounding box center [203, 782] width 288 height 34
click at [96, 782] on div "Auto Mode Send" at bounding box center [203, 782] width 288 height 34
paste textarea "{ "name": "Image", "description": "Image entry", "displayField": "name", "field…"
type textarea "I'd like to update step 6 to pull the image data for entries that have urls tha…"
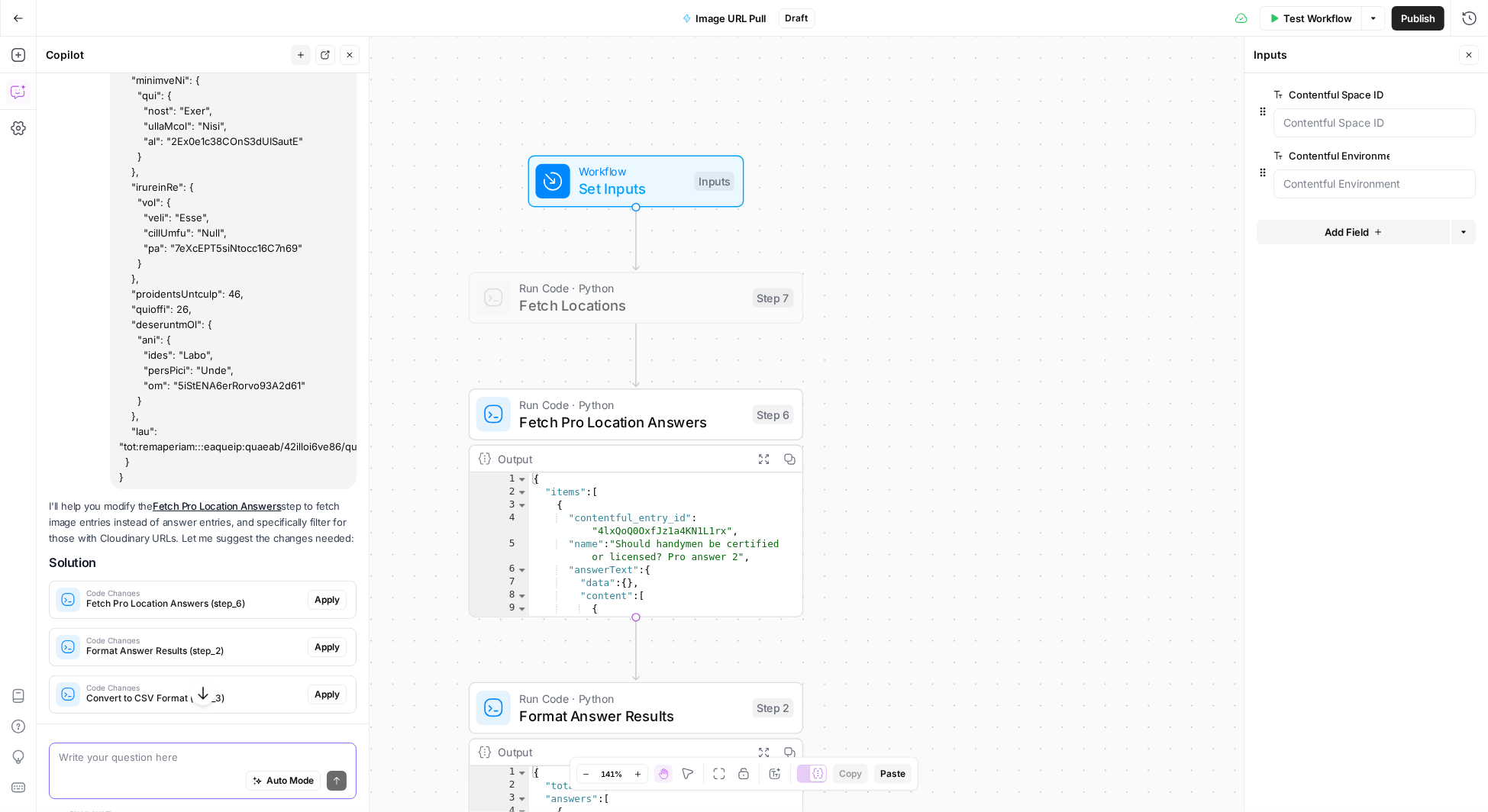
scroll to position [3466, 0]
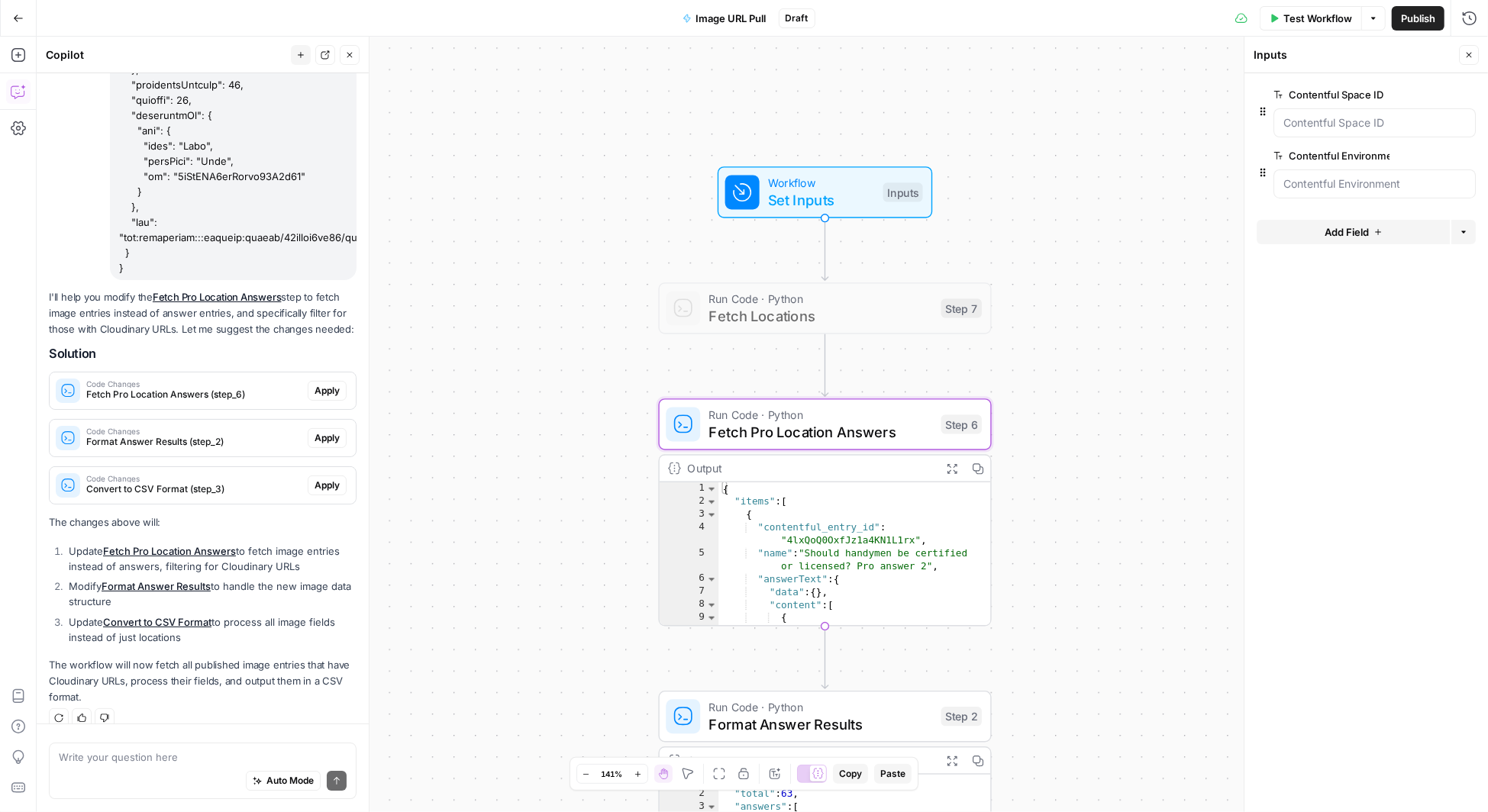
click at [329, 384] on span "Apply" at bounding box center [327, 390] width 25 height 14
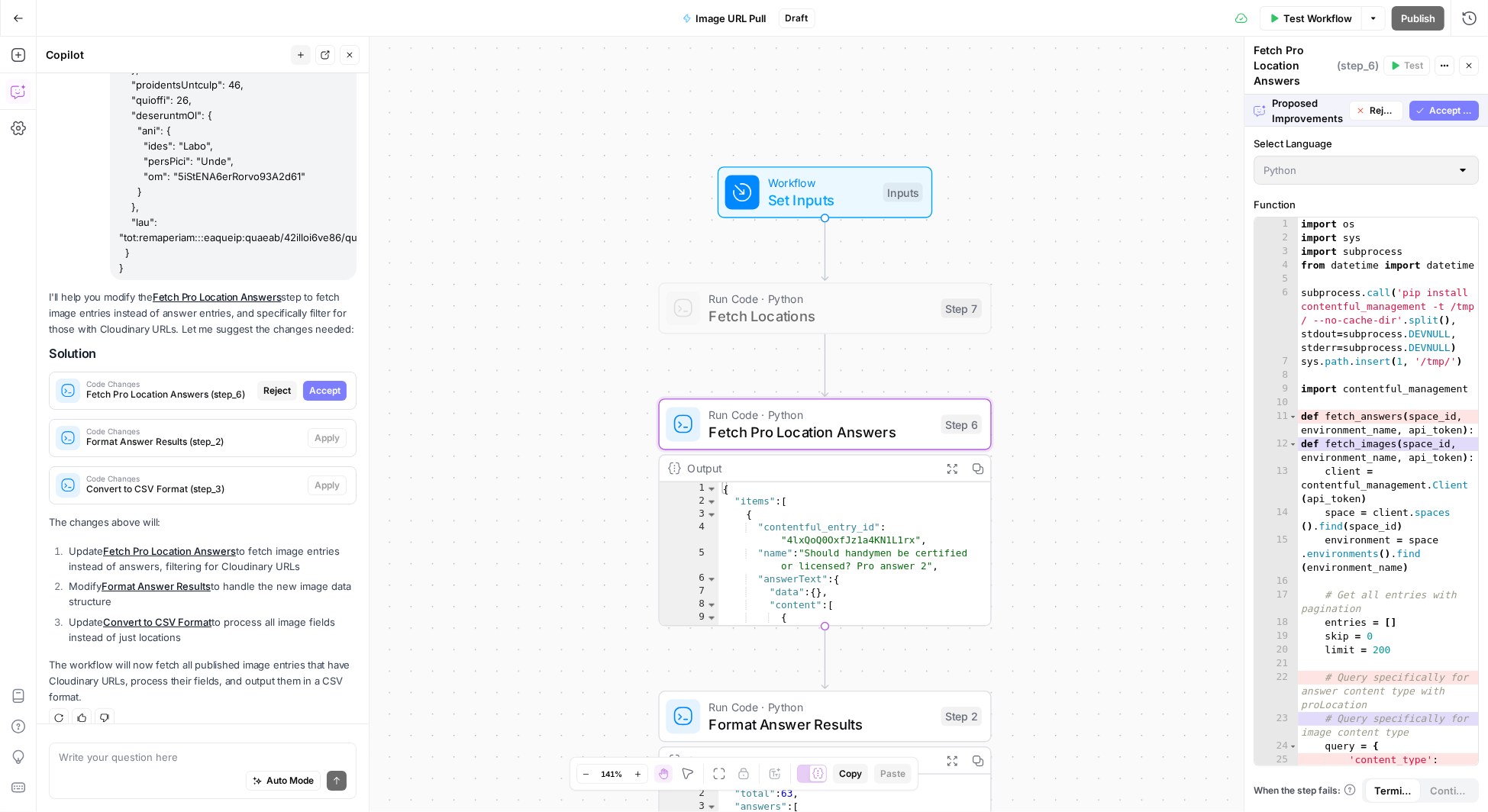
click at [335, 384] on span "Accept" at bounding box center [325, 390] width 31 height 14
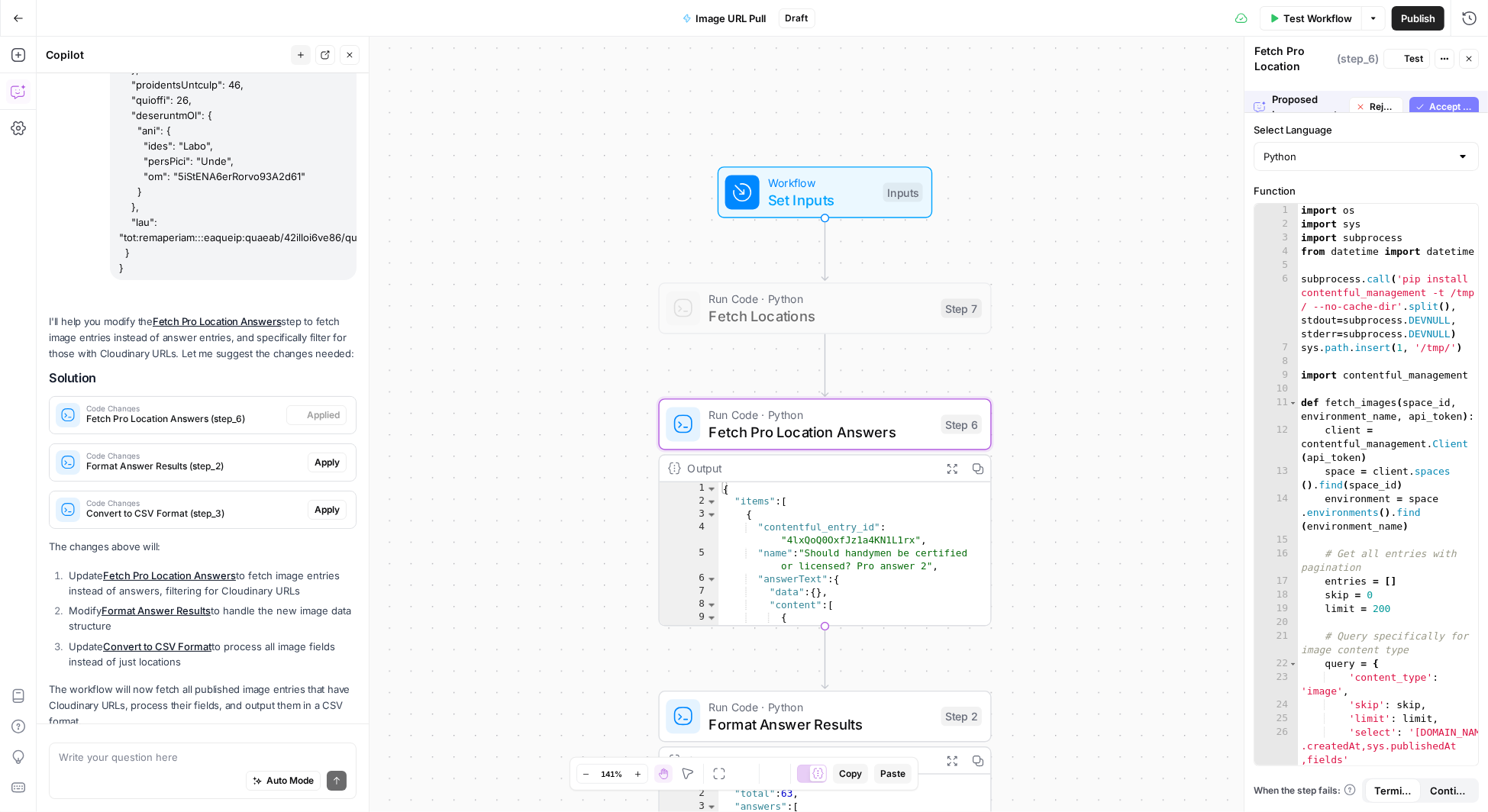
scroll to position [3490, 0]
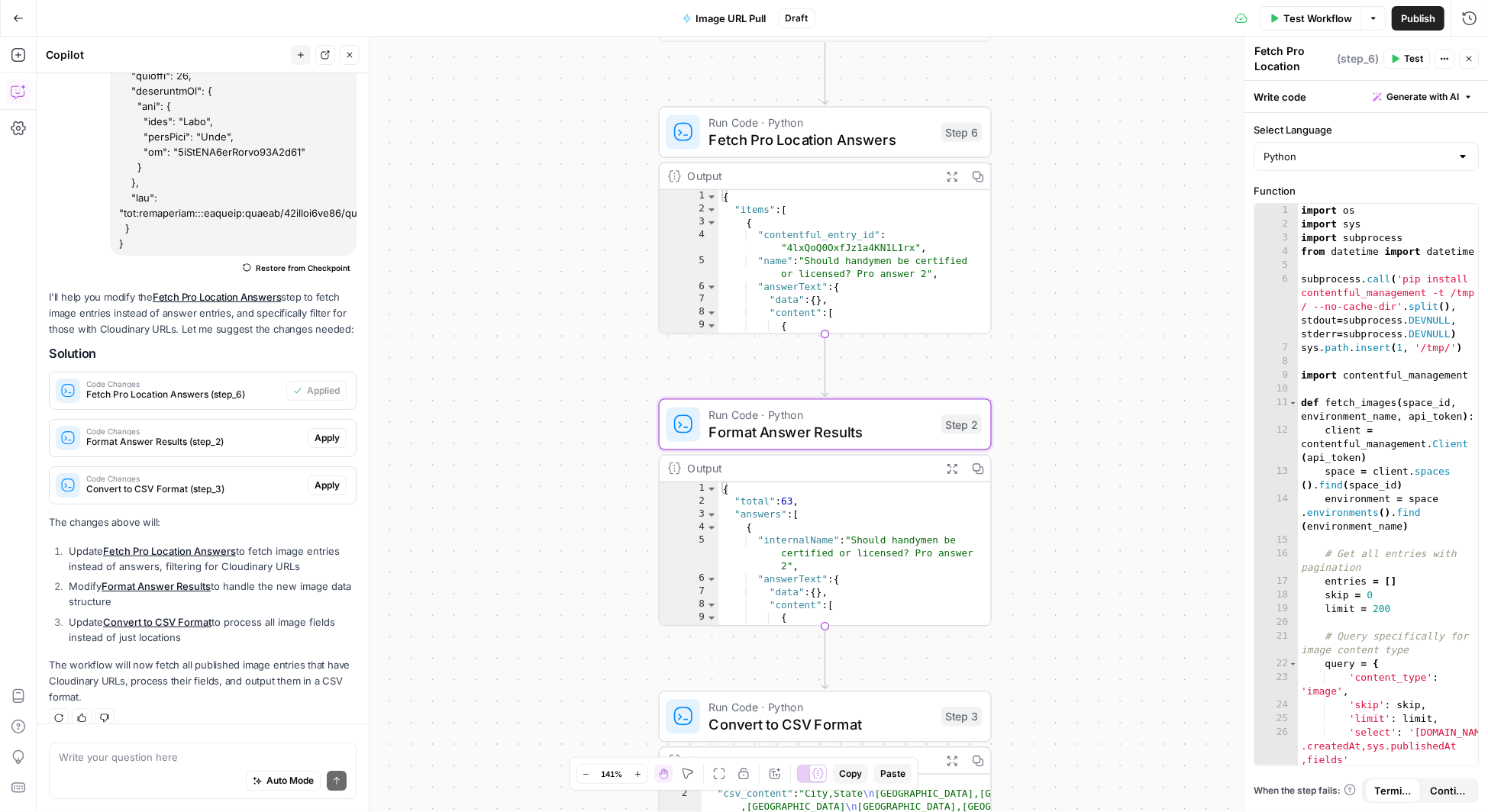
click at [333, 431] on span "Apply" at bounding box center [327, 438] width 25 height 14
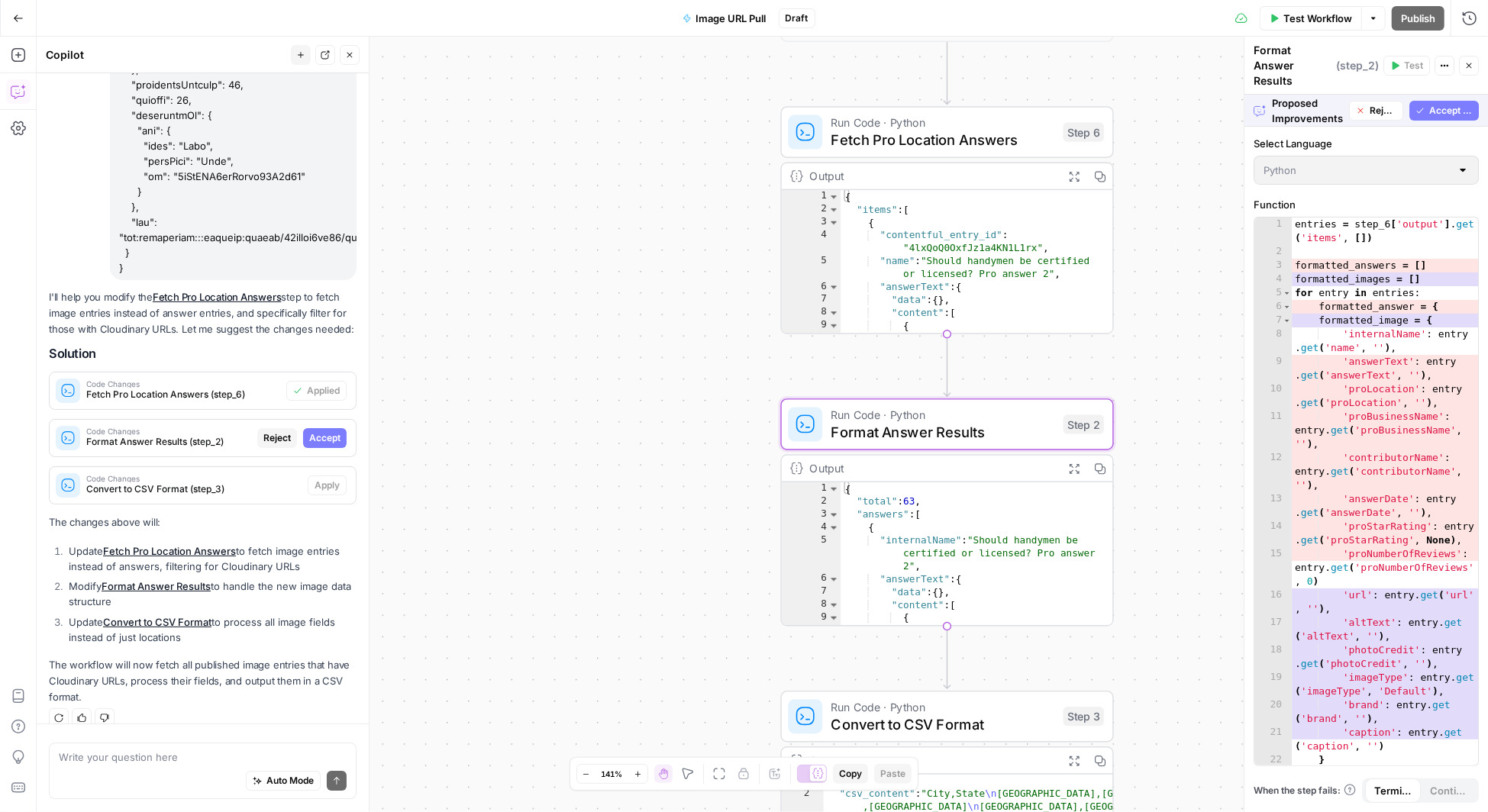
click at [336, 431] on span "Accept" at bounding box center [325, 438] width 31 height 14
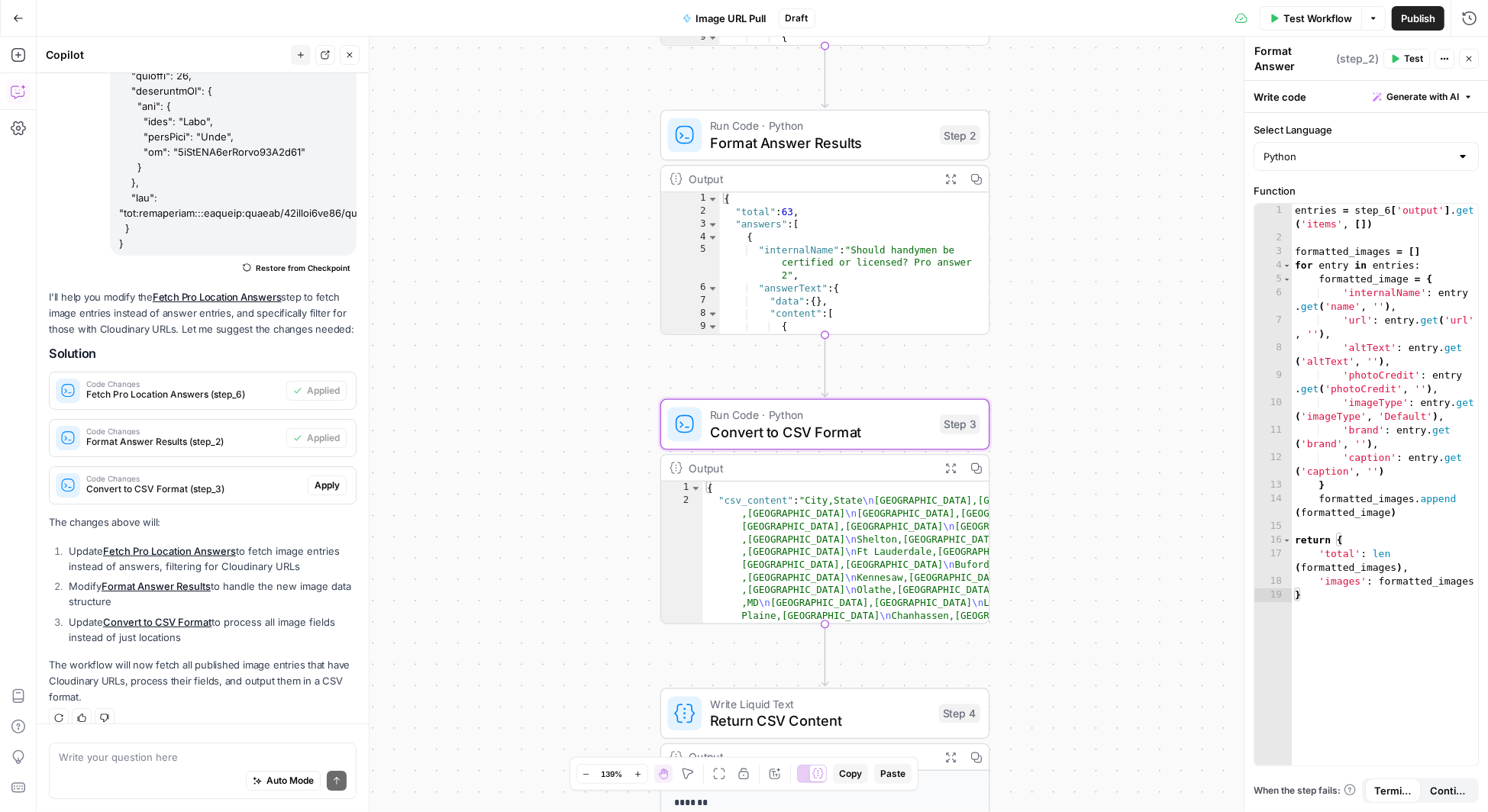
click at [330, 478] on span "Apply" at bounding box center [327, 485] width 25 height 14
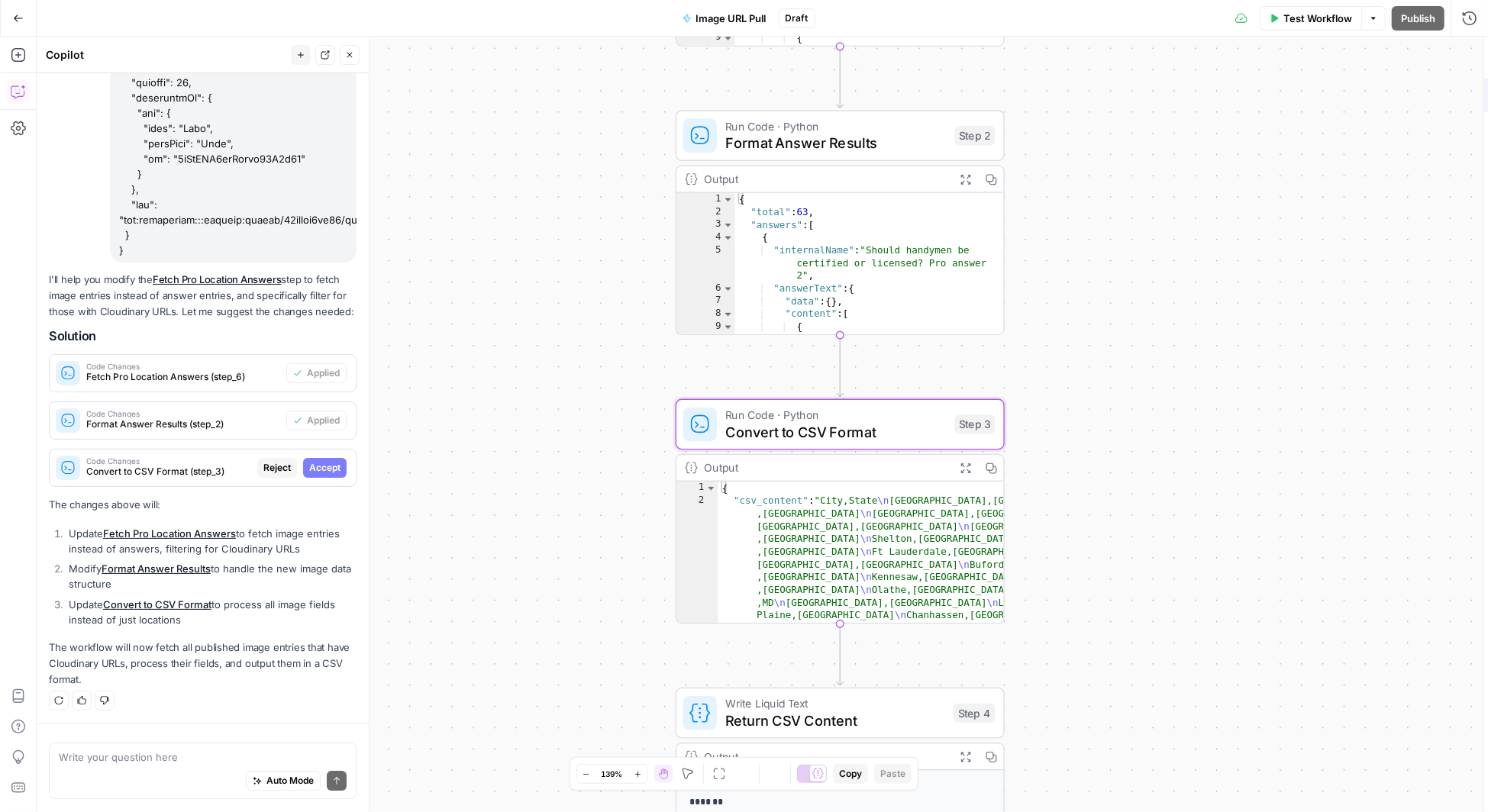
scroll to position [3466, 0]
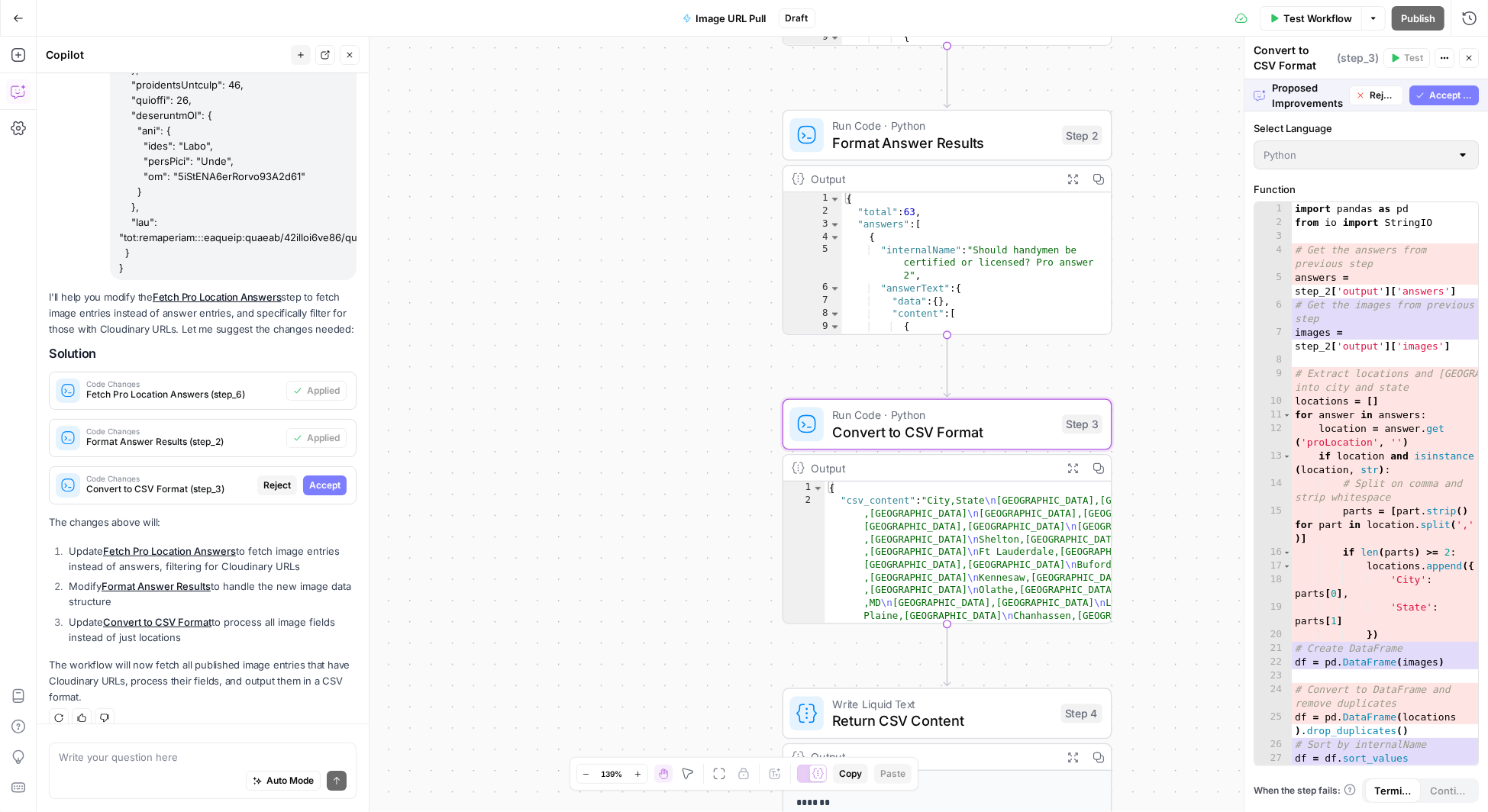
click at [330, 478] on span "Accept" at bounding box center [325, 485] width 31 height 14
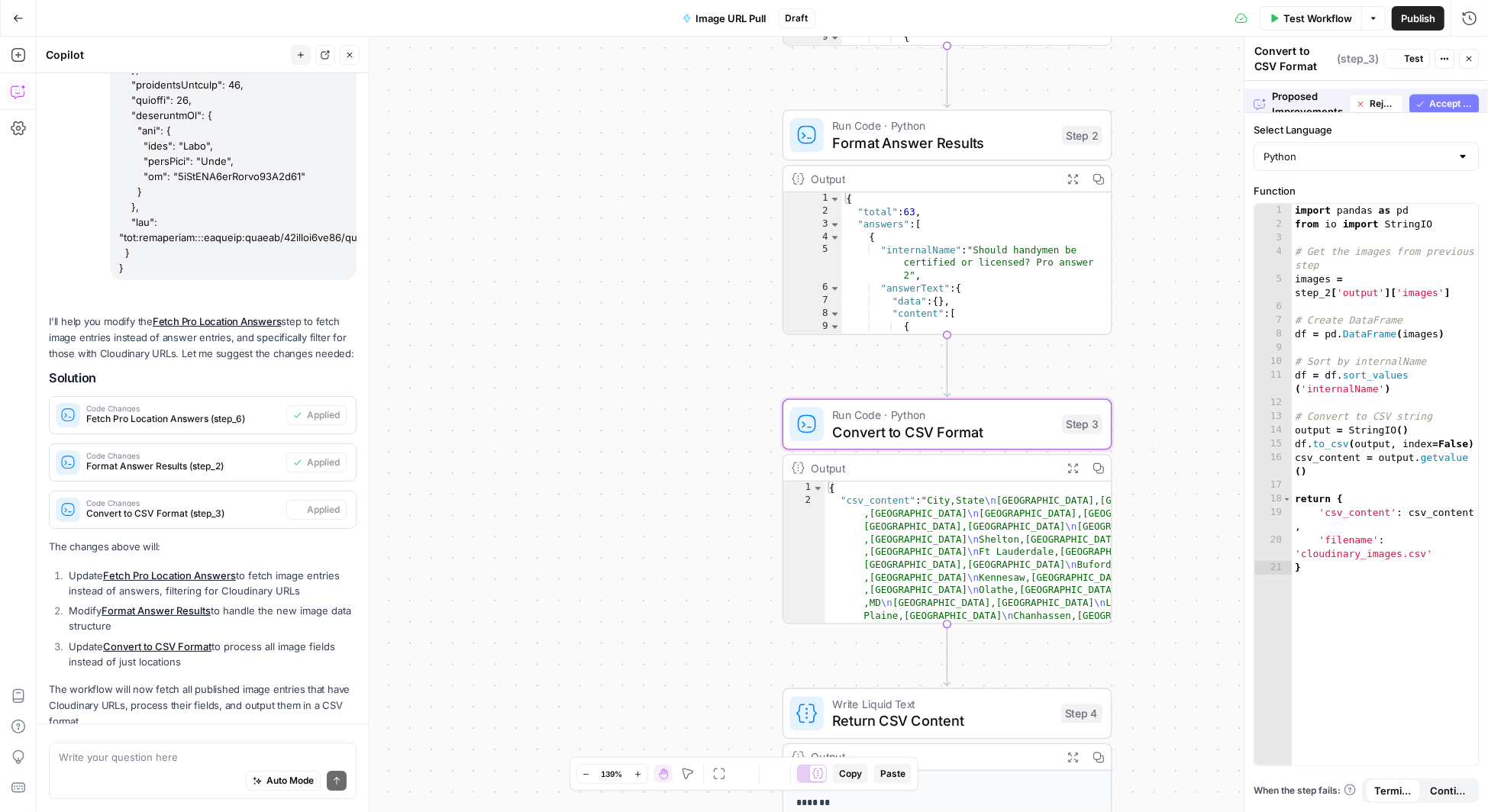
scroll to position [3490, 0]
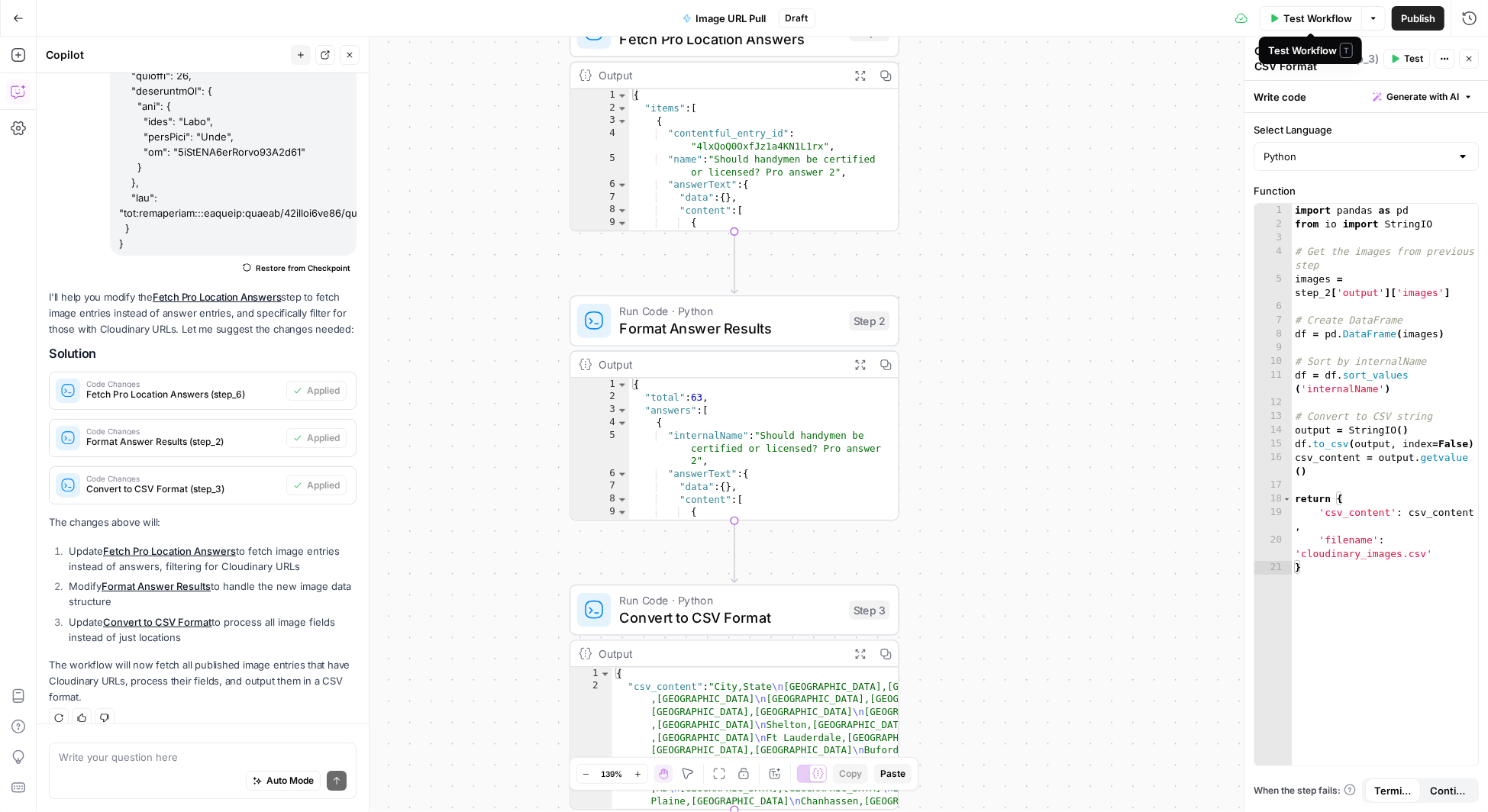
click at [1325, 17] on span "Test Workflow" at bounding box center [1318, 18] width 69 height 16
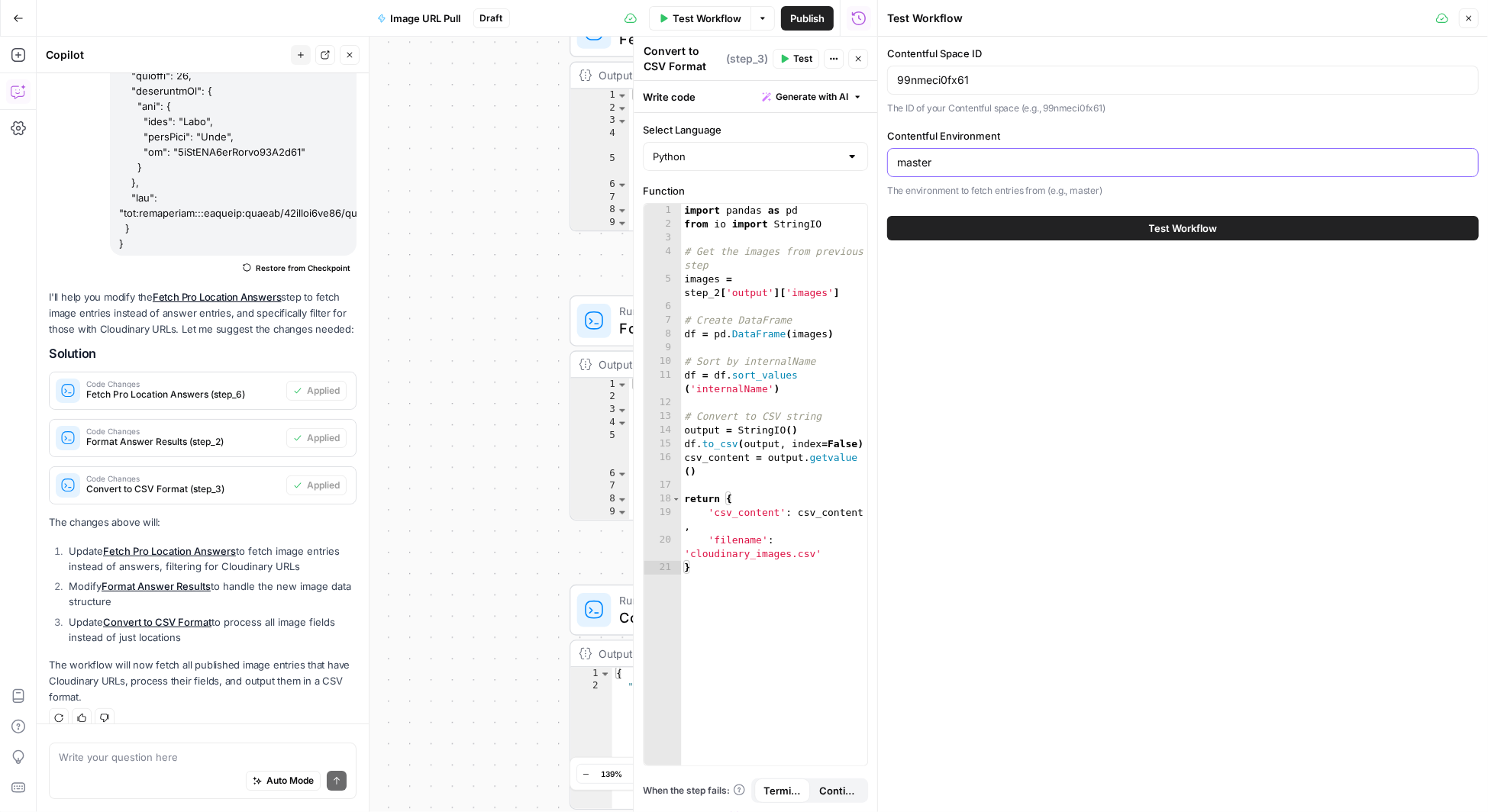
drag, startPoint x: 956, startPoint y: 158, endPoint x: 878, endPoint y: 157, distance: 78.0
click at [877, 157] on div "Test Workflow Close Contentful Space ID 99nmeci0fx61 The ID of your Contentful …" at bounding box center [1182, 406] width 611 height 812
type input "foogees-playground"
click at [1040, 230] on button "Test Workflow" at bounding box center [1183, 228] width 592 height 25
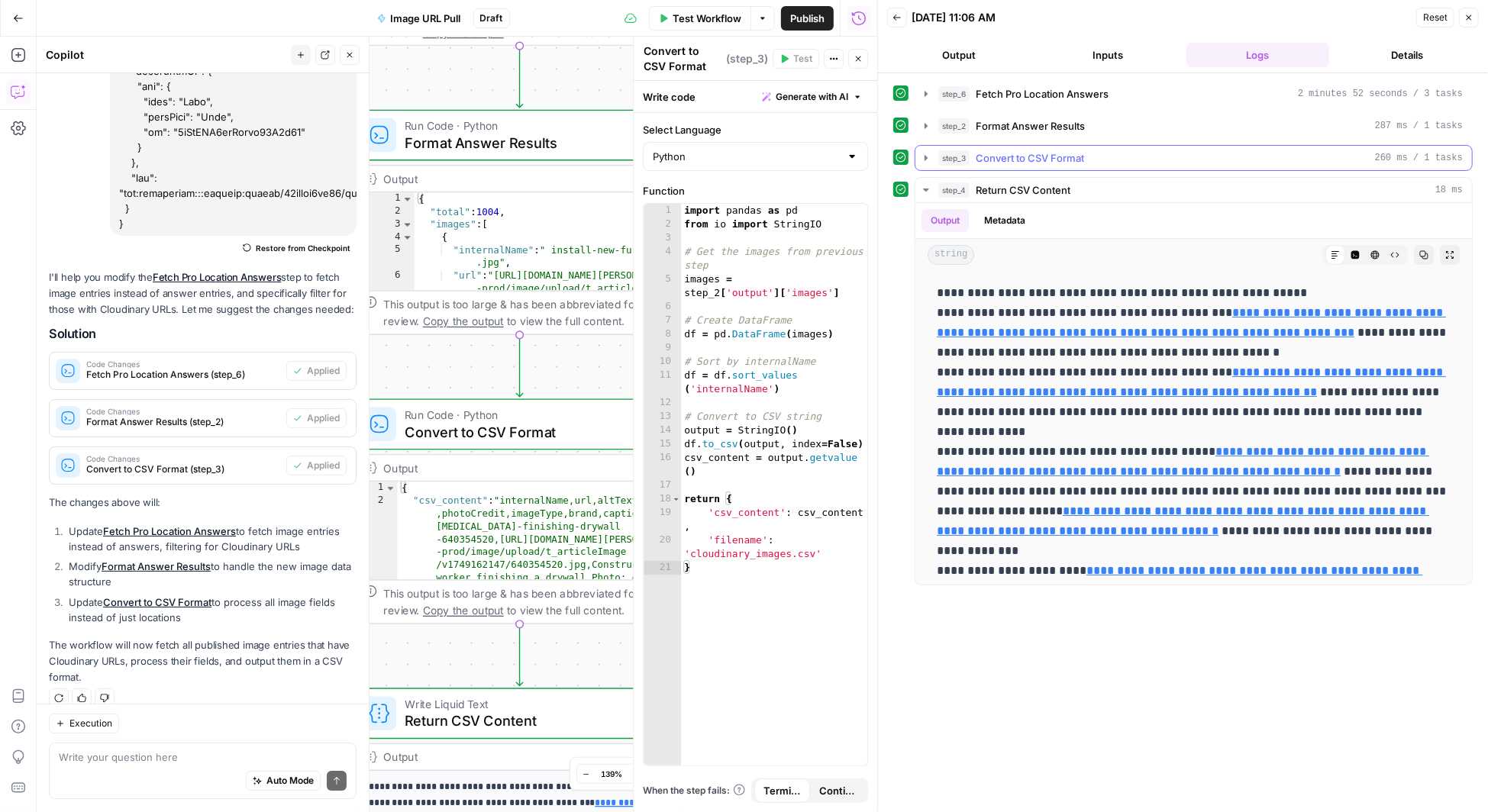
click at [926, 155] on icon "button" at bounding box center [927, 158] width 3 height 6
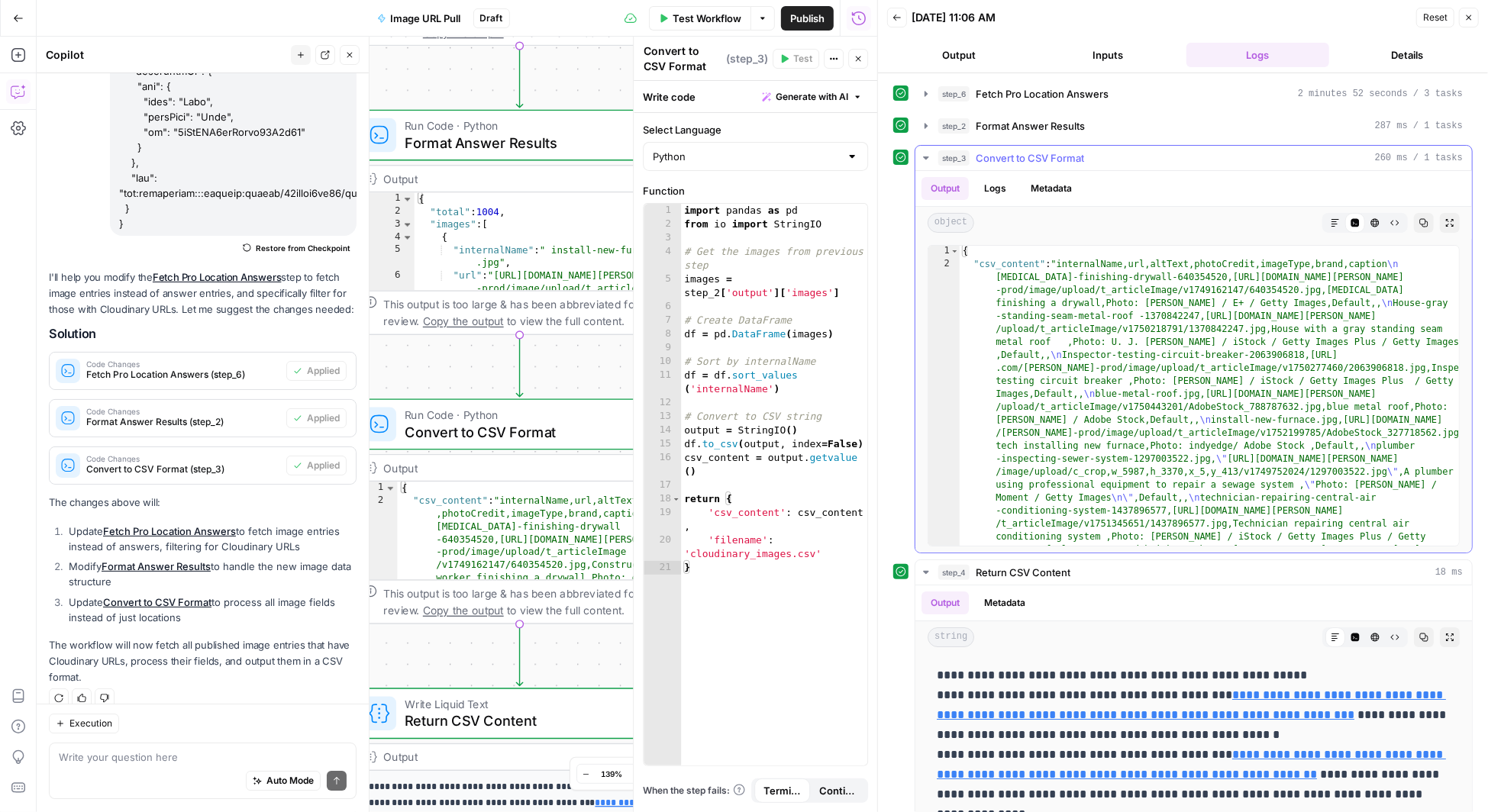
click at [925, 152] on icon "button" at bounding box center [926, 158] width 12 height 12
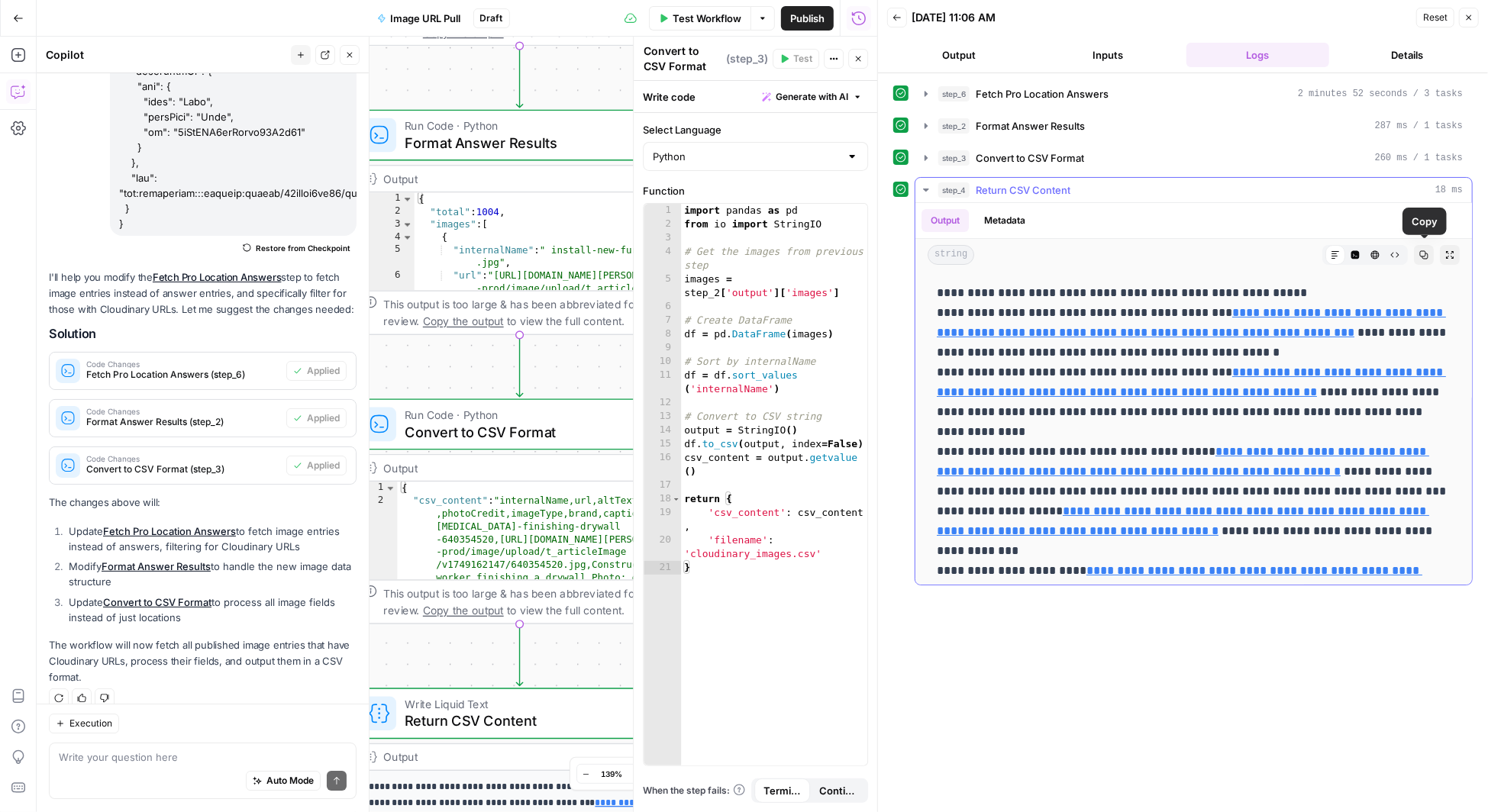
click at [1425, 251] on icon "button" at bounding box center [1425, 256] width 8 height 8
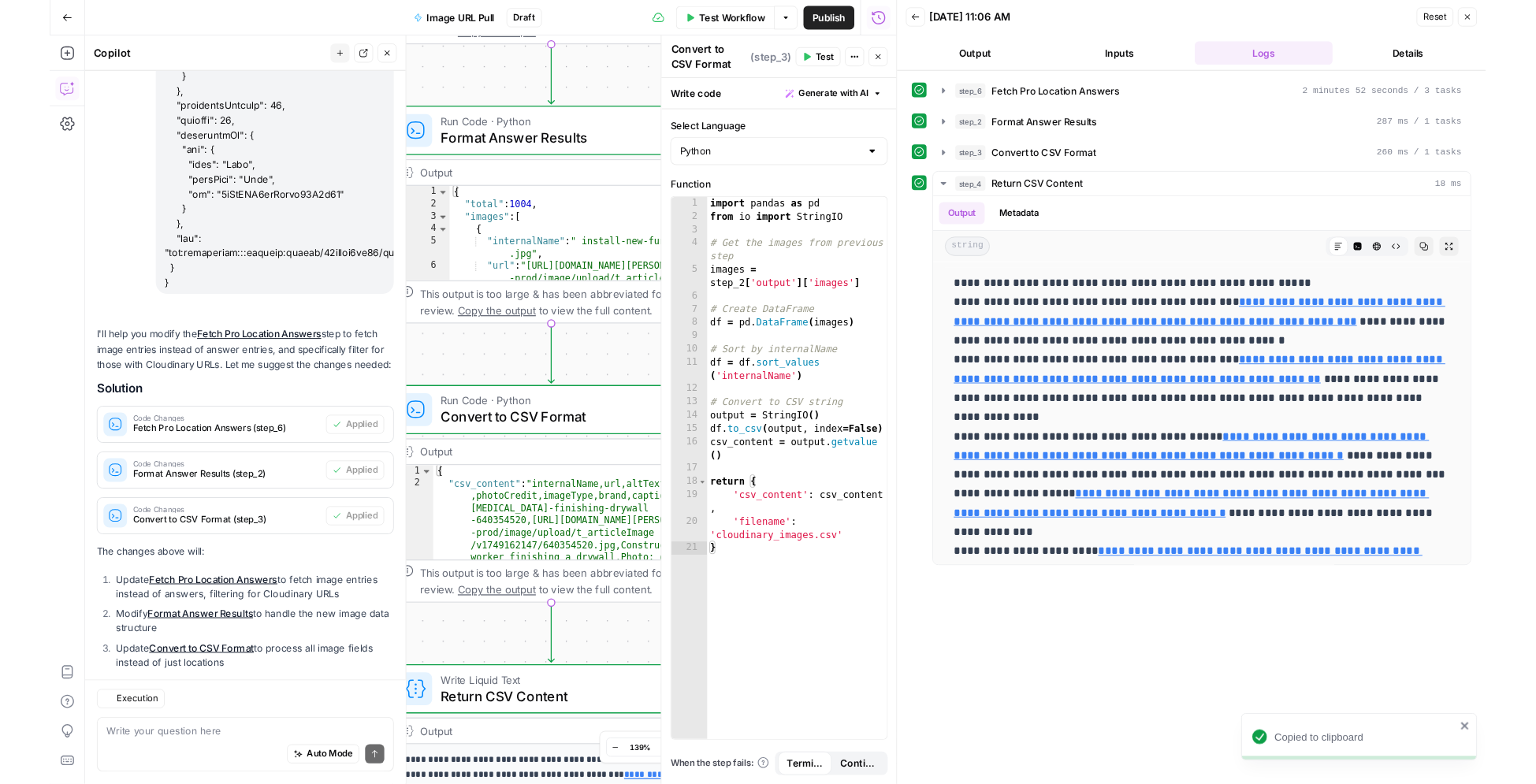
scroll to position [3624, 0]
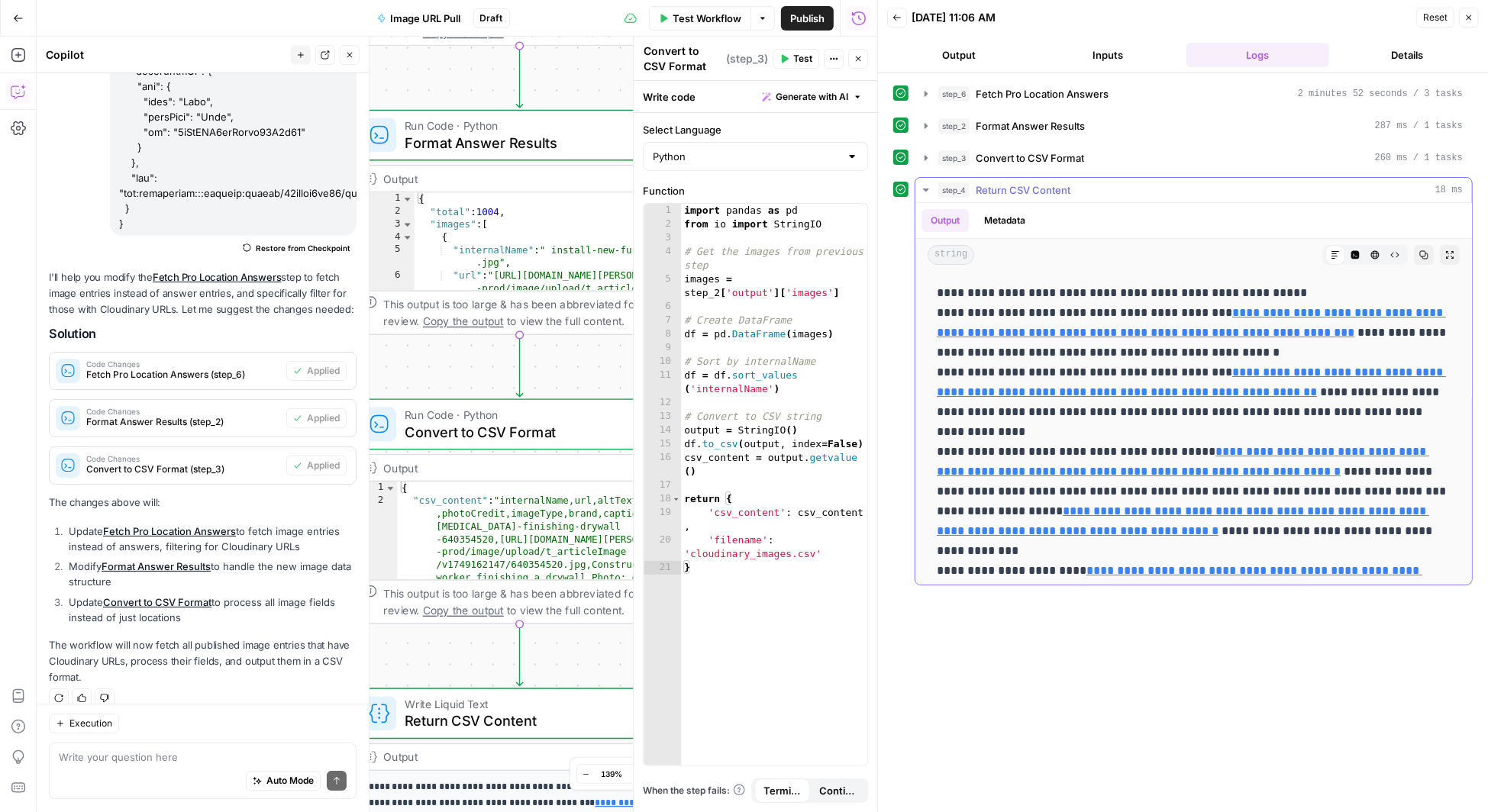
click at [1419, 249] on button "Copy" at bounding box center [1424, 255] width 20 height 20
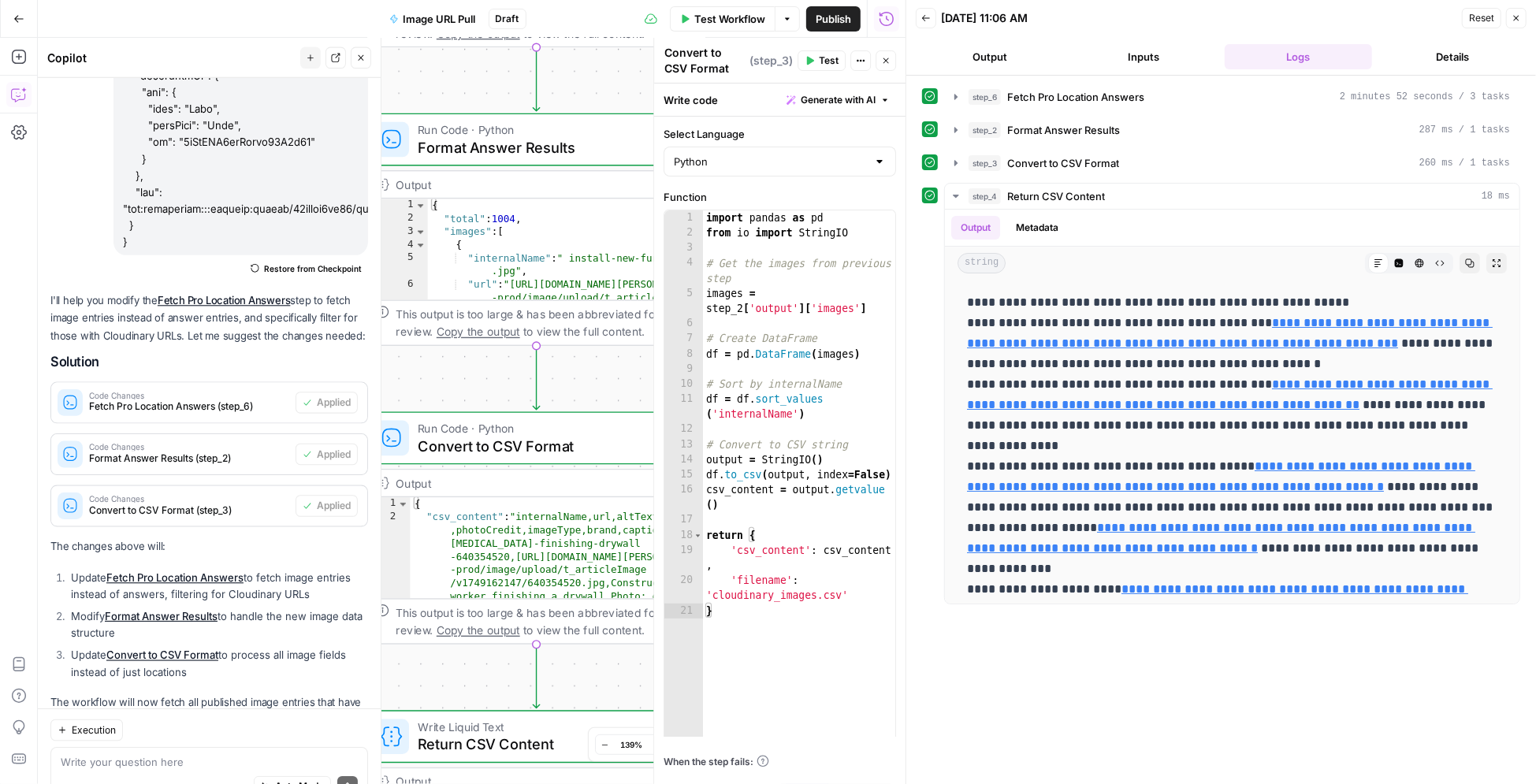
scroll to position [3678, 0]
